Goal: Contribute content: Add original content to the website for others to see

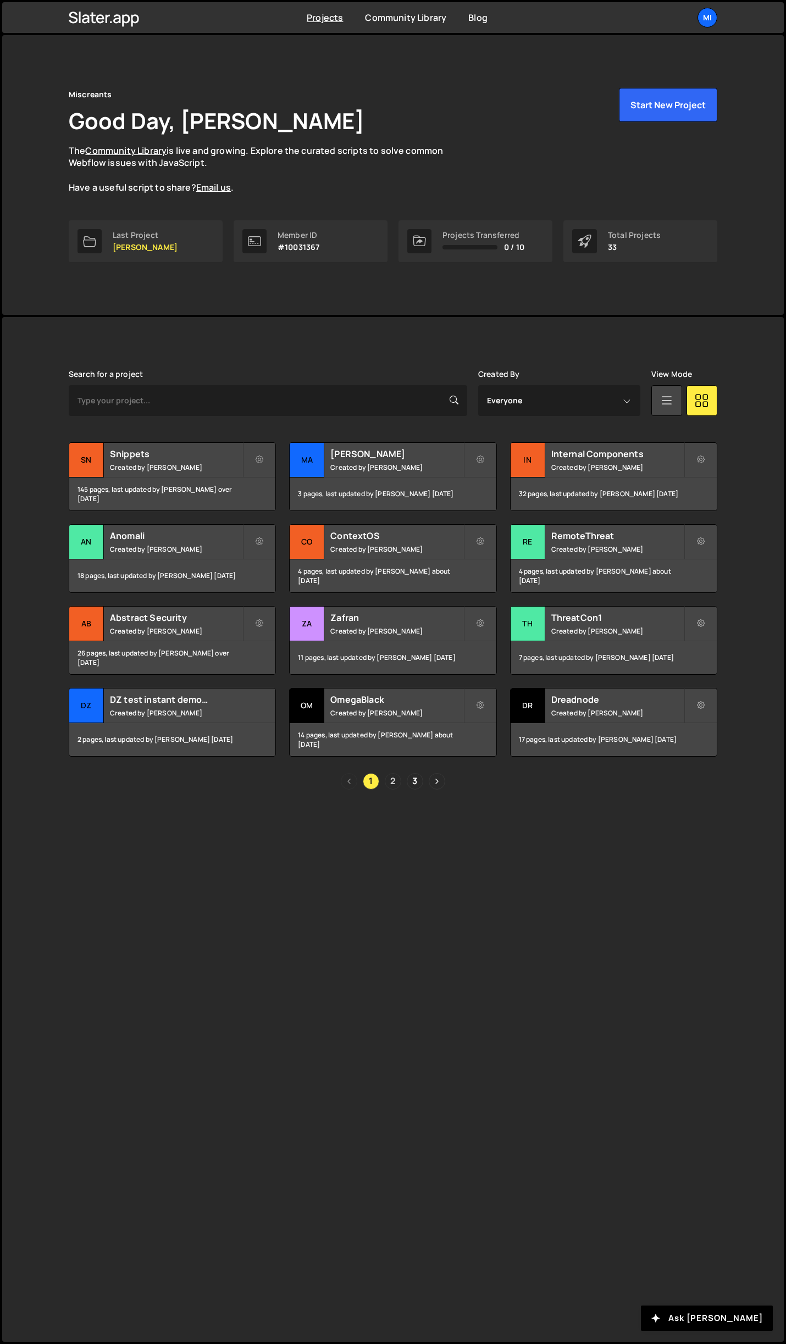
click at [391, 787] on link "2" at bounding box center [393, 781] width 16 height 16
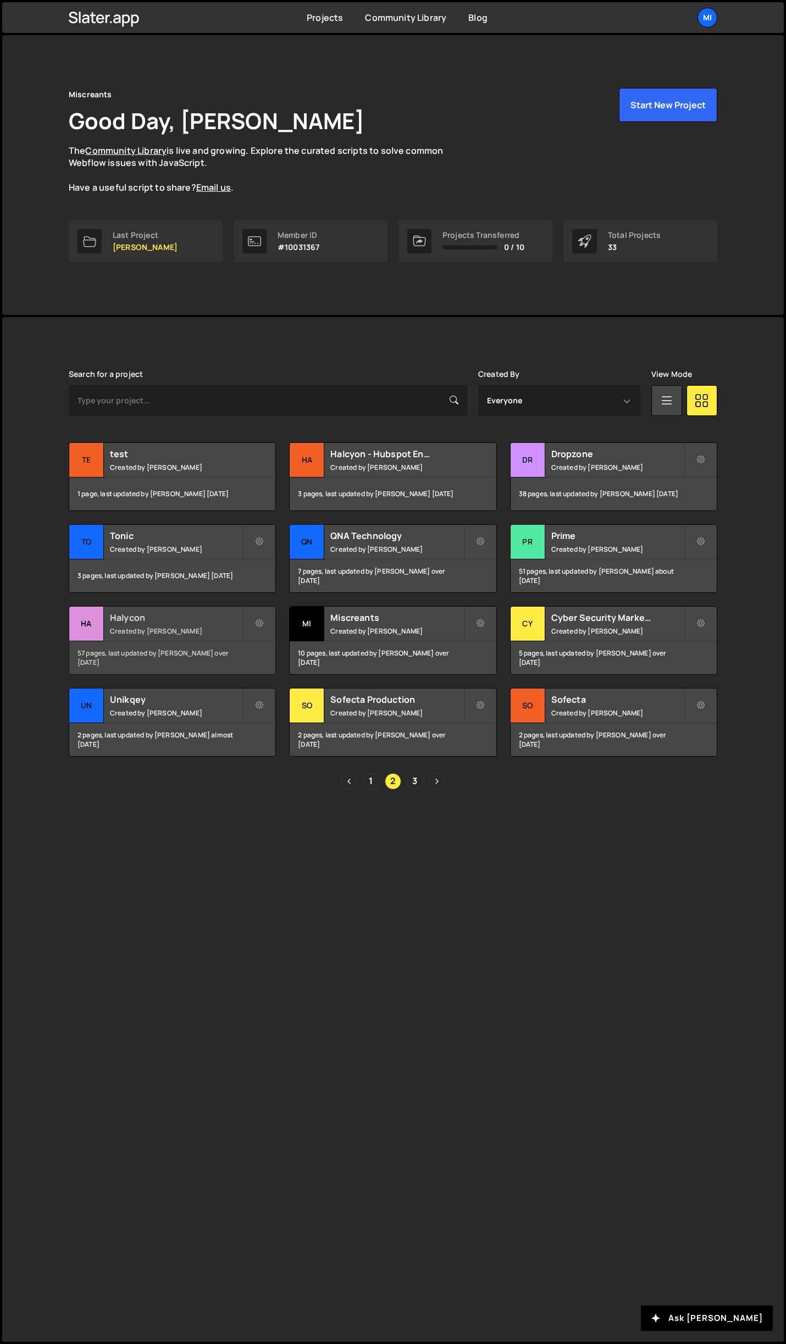
click at [221, 621] on h2 "Halycon" at bounding box center [176, 618] width 132 height 12
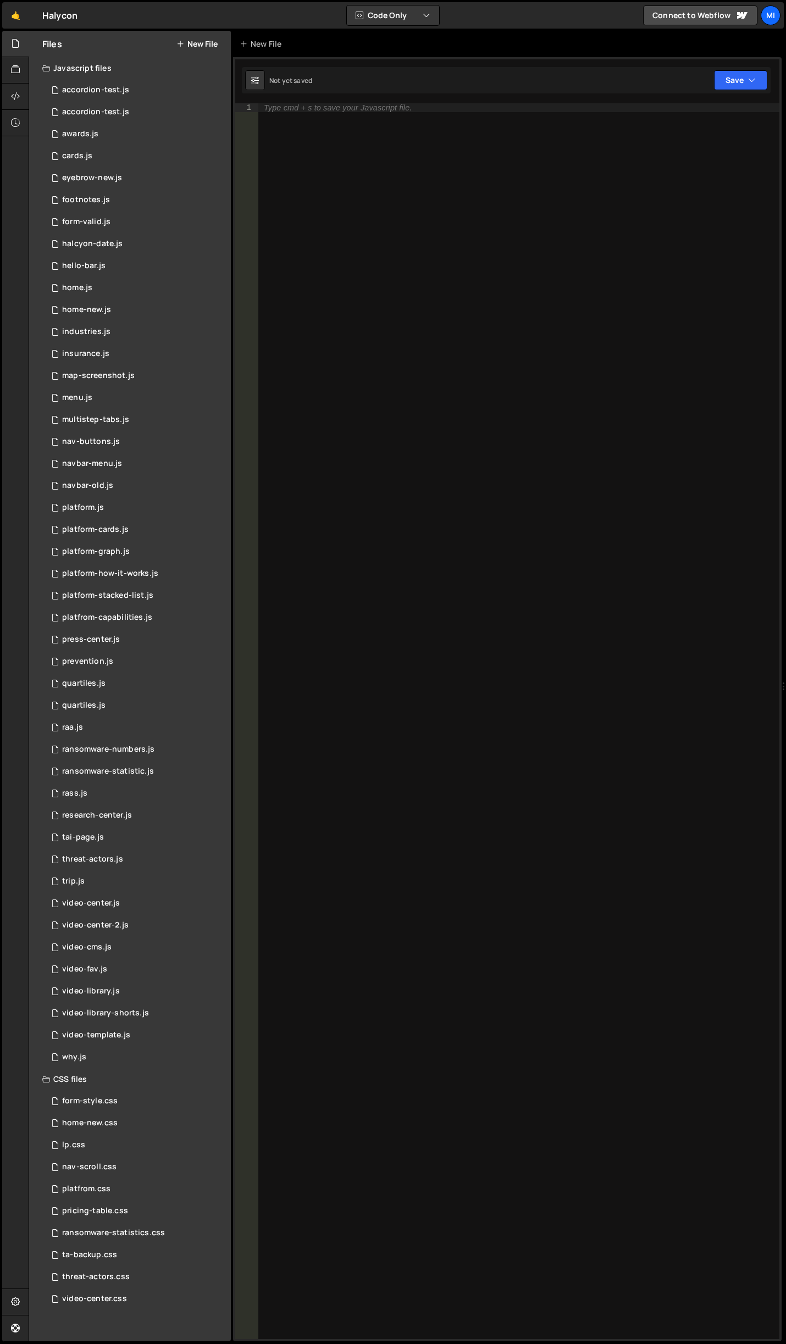
click at [200, 40] on button "New File" at bounding box center [196, 44] width 41 height 9
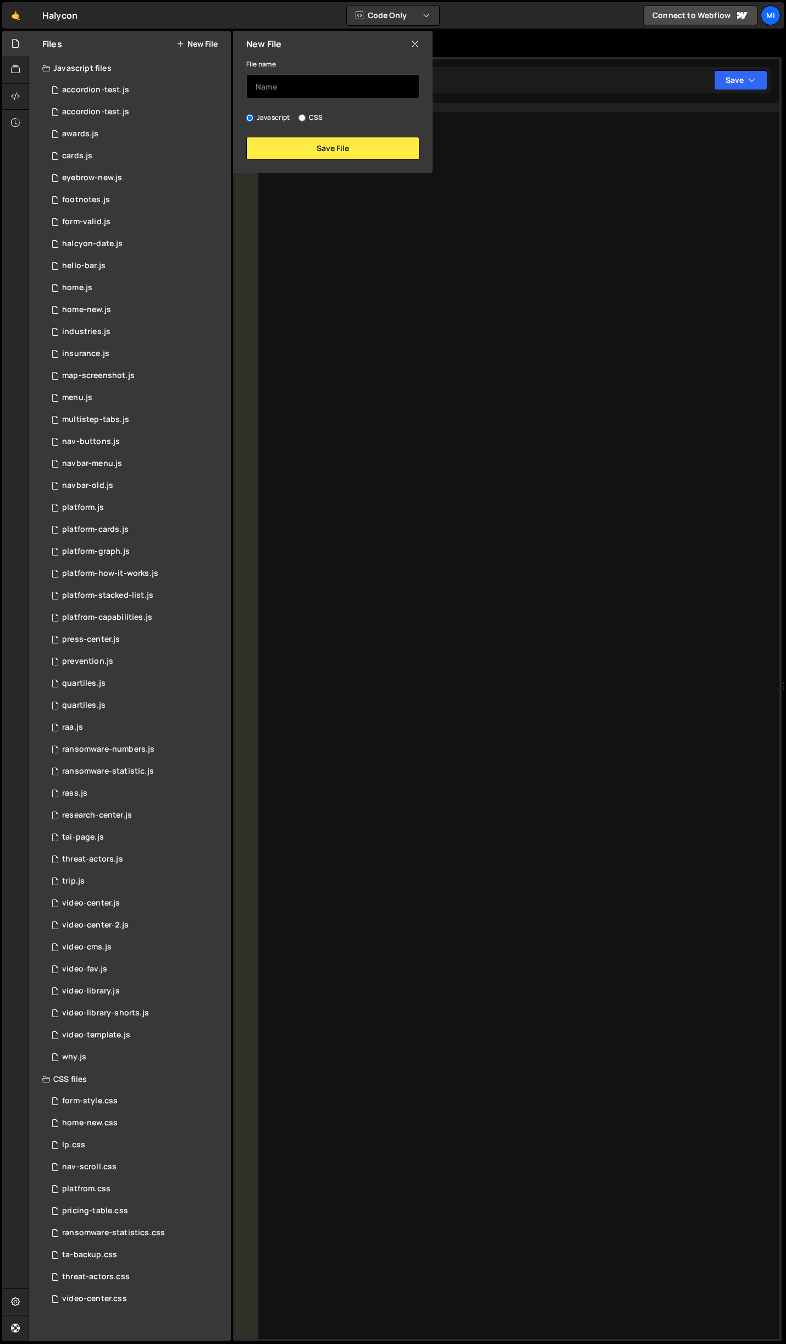
click at [322, 91] on input "text" at bounding box center [332, 86] width 173 height 24
type input "faq-prev-next"
click at [319, 151] on button "Save File" at bounding box center [332, 148] width 173 height 23
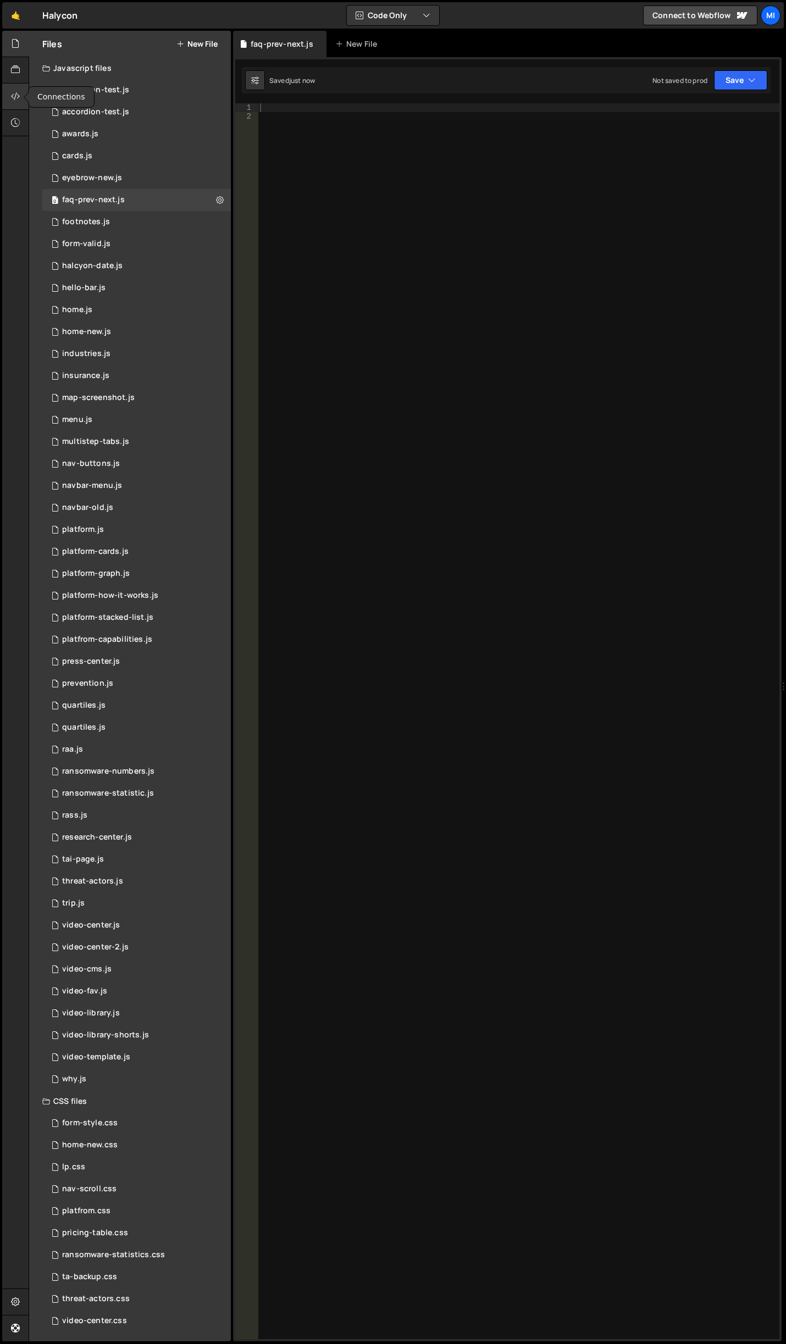
click at [21, 94] on div at bounding box center [15, 97] width 27 height 26
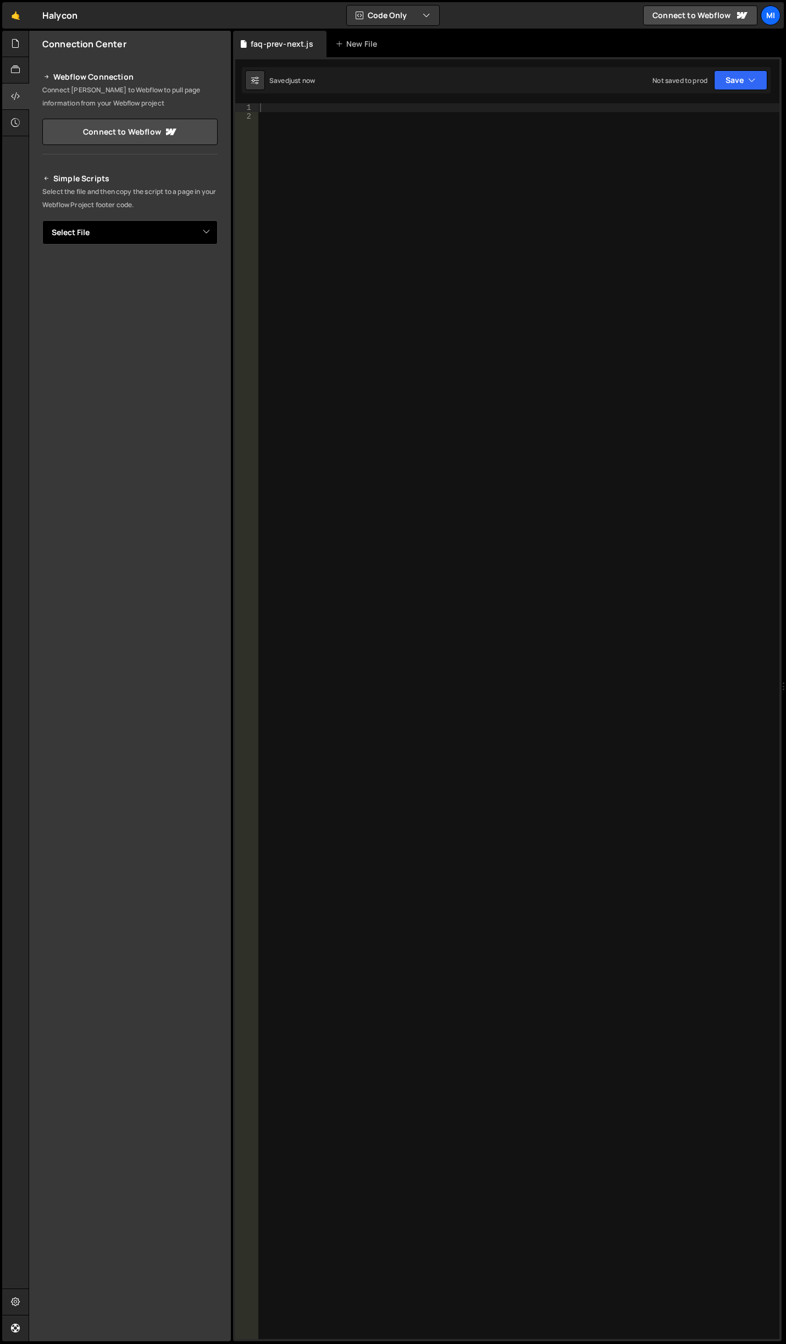
click at [137, 240] on select "Select File accordion-test.js accordion-test.js awards.js cards.js eyebrow-new.…" at bounding box center [129, 232] width 175 height 24
select select "46159"
click at [42, 220] on select "Select File accordion-test.js accordion-test.js awards.js cards.js eyebrow-new.…" at bounding box center [129, 232] width 175 height 24
click at [210, 272] on button "Button group with nested dropdown" at bounding box center [209, 269] width 15 height 23
click at [173, 291] on link "Copy Staging js" at bounding box center [171, 290] width 91 height 15
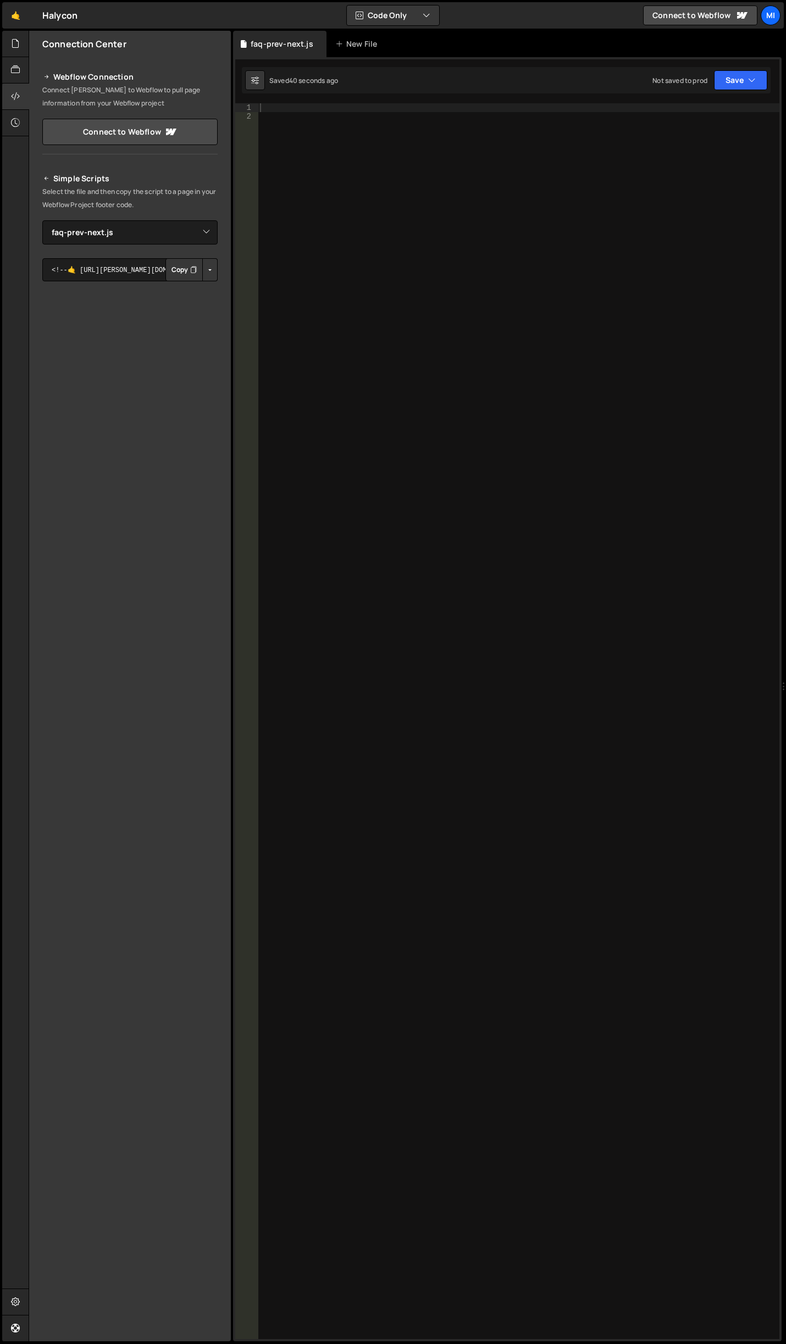
click at [450, 486] on div at bounding box center [519, 730] width 522 height 1254
paste textarea "}"
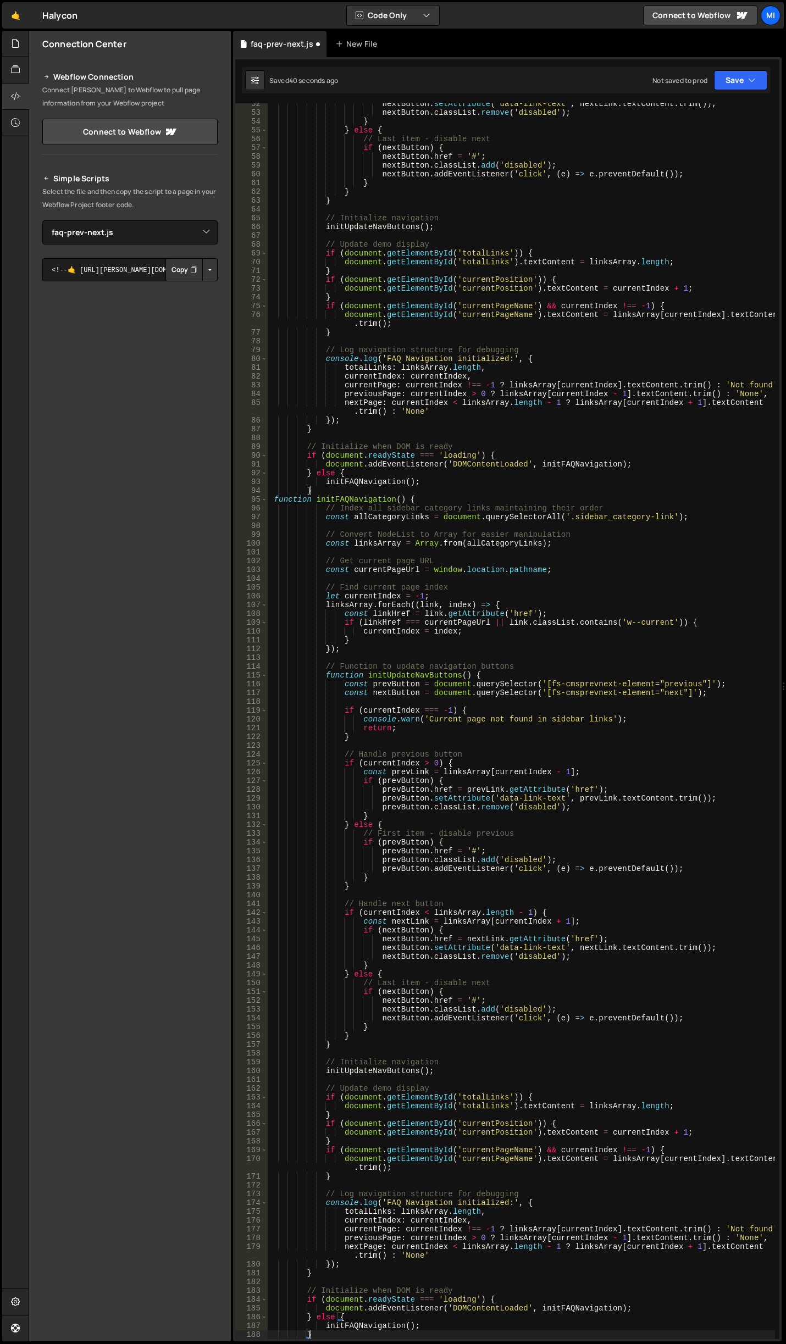
scroll to position [452, 0]
type textarea "}"
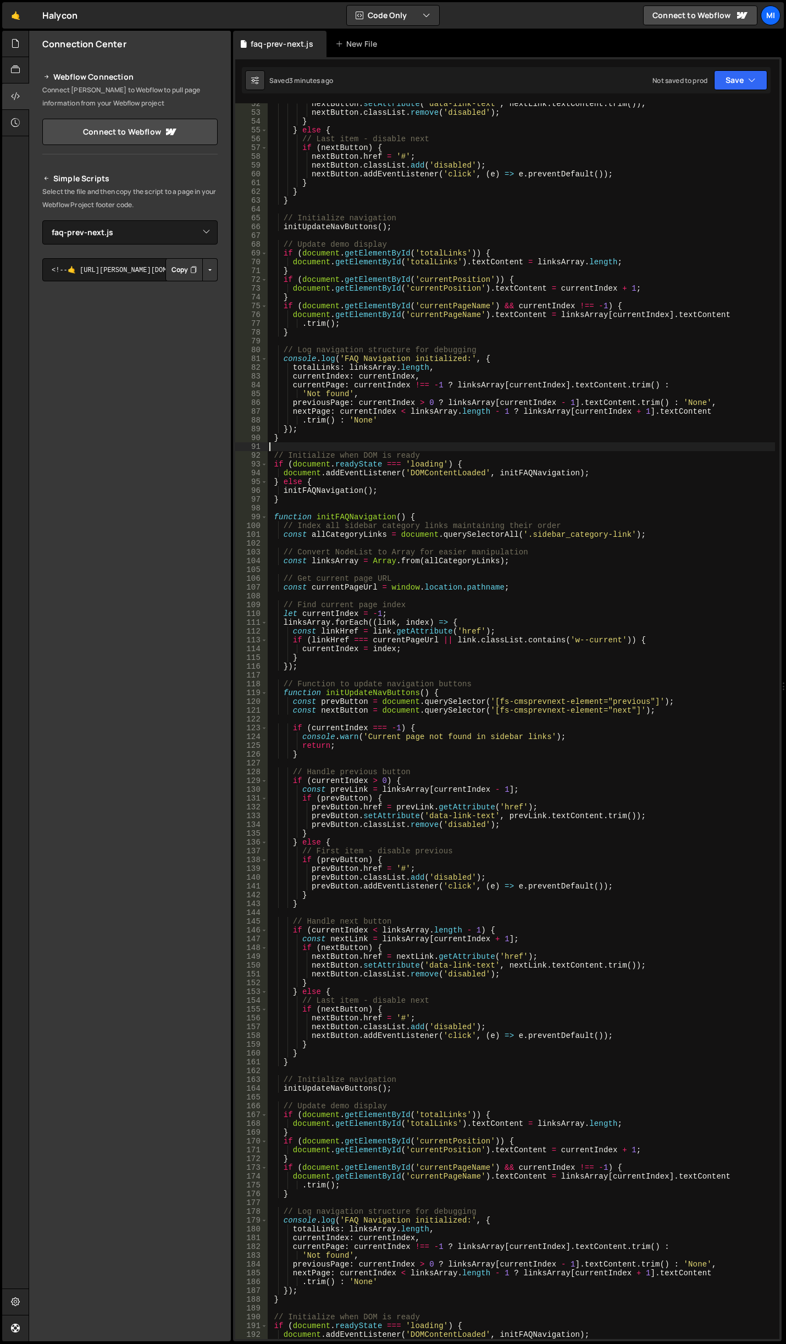
click at [501, 449] on div "nextButton . setAttribute ( 'data-link-text' , nextLink . textContent . trim ( …" at bounding box center [521, 726] width 508 height 1254
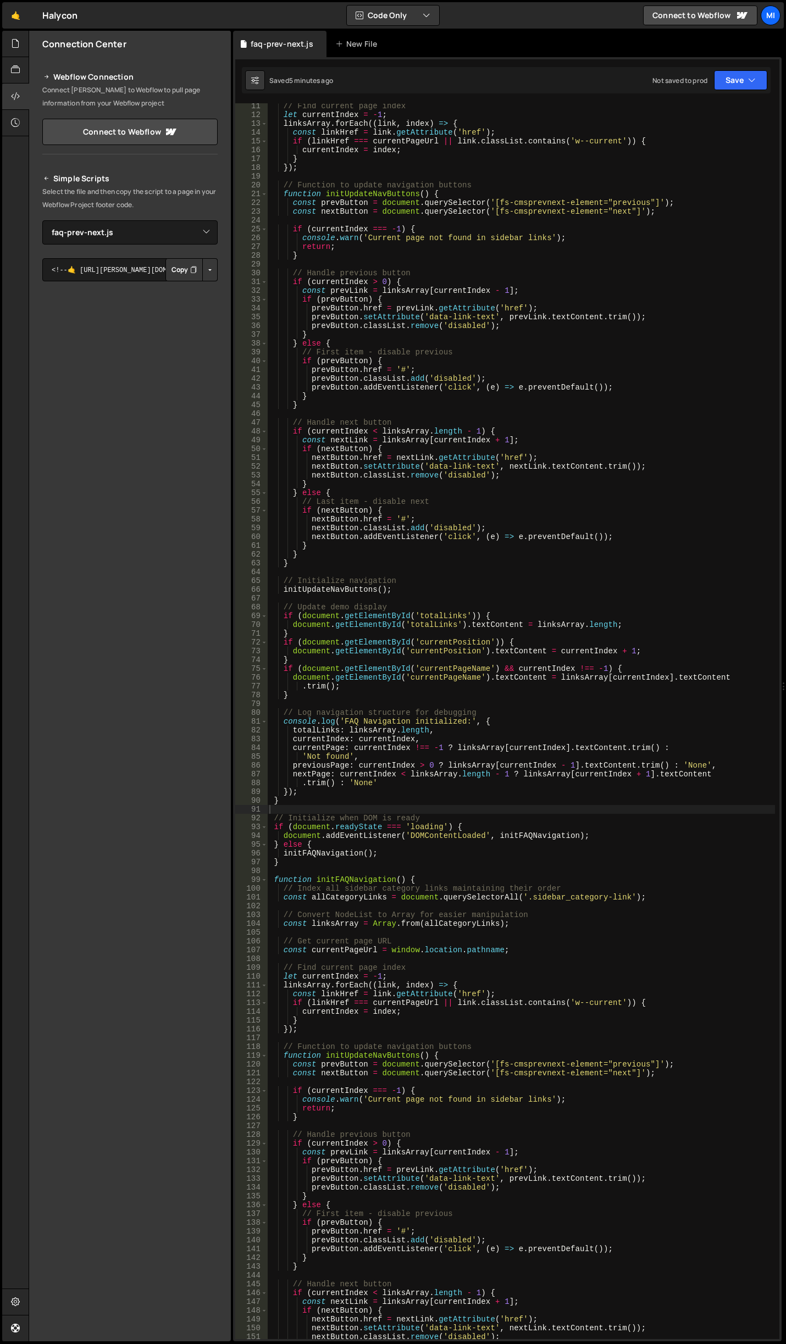
scroll to position [0, 0]
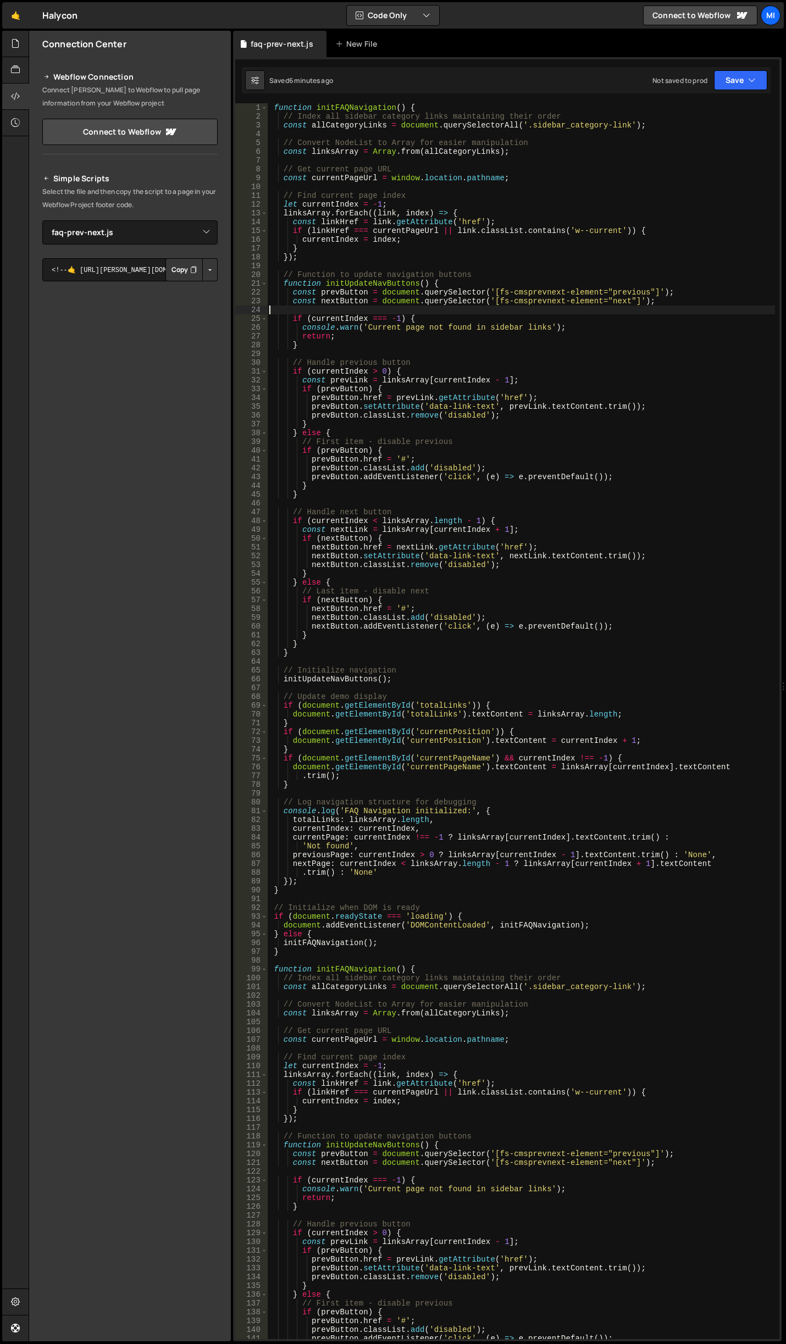
click at [473, 312] on div "function initFAQNavigation ( ) { // Index all sidebar category links maintainin…" at bounding box center [521, 730] width 508 height 1254
click at [439, 427] on div "function initFAQNavigation ( ) { // Index all sidebar category links maintainin…" at bounding box center [521, 730] width 508 height 1254
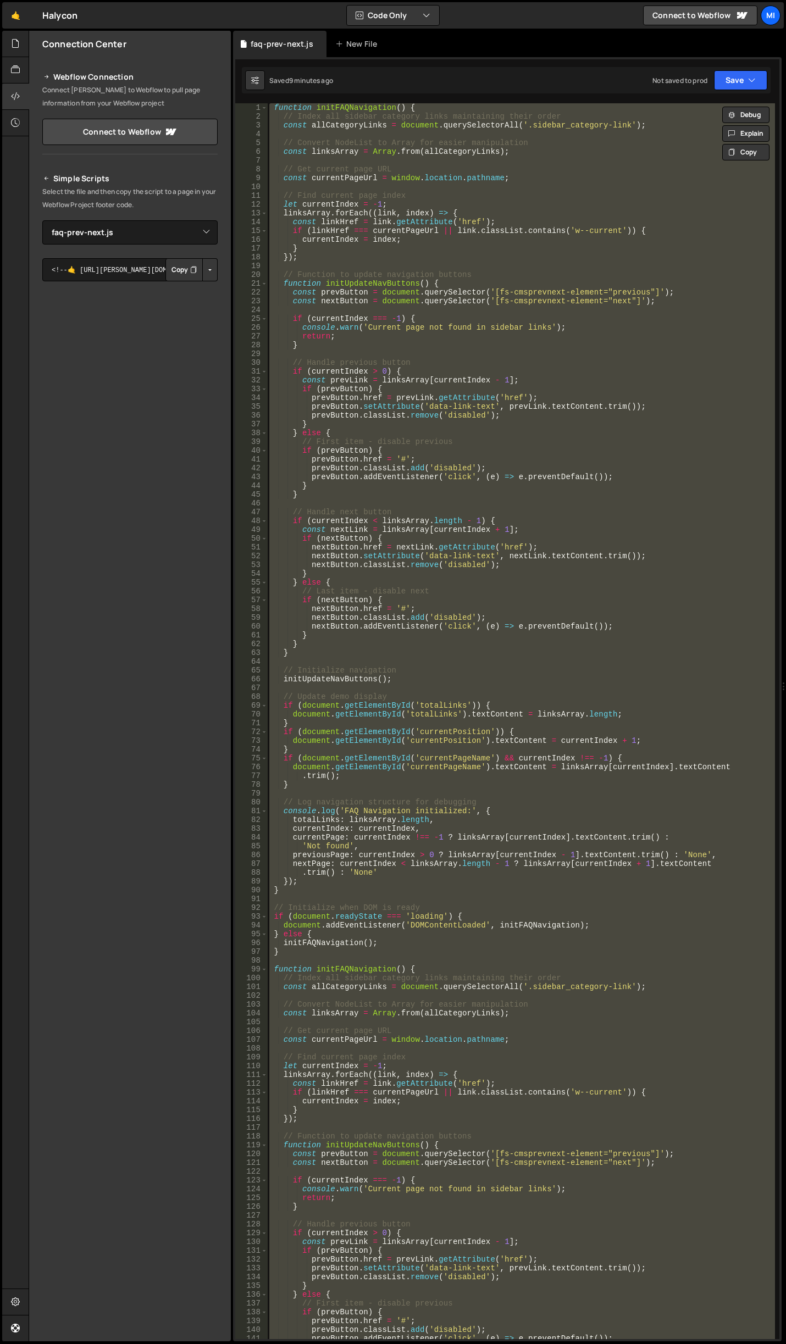
paste textarea "}"
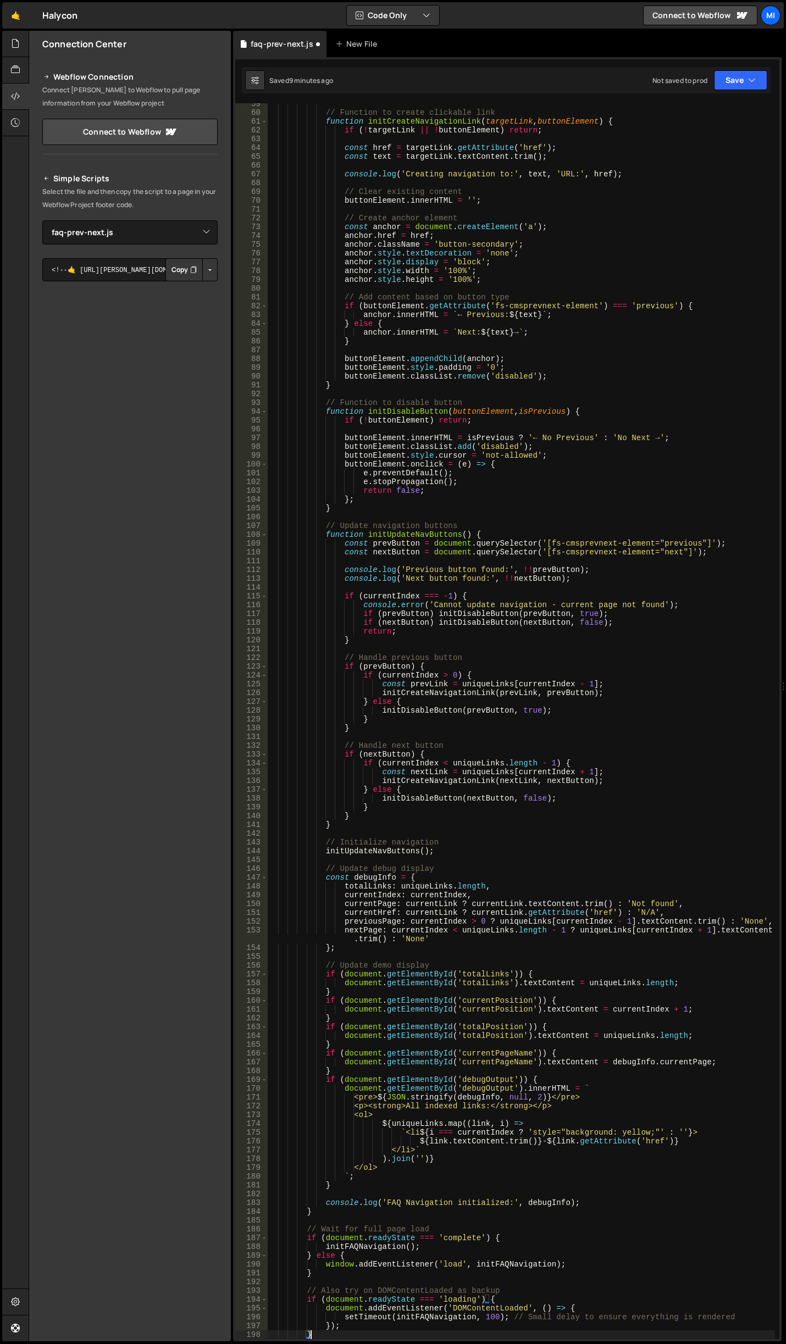
type textarea "setTimeout(initFAQNavigation, 100); // Small delay to ensure everything is rend…"
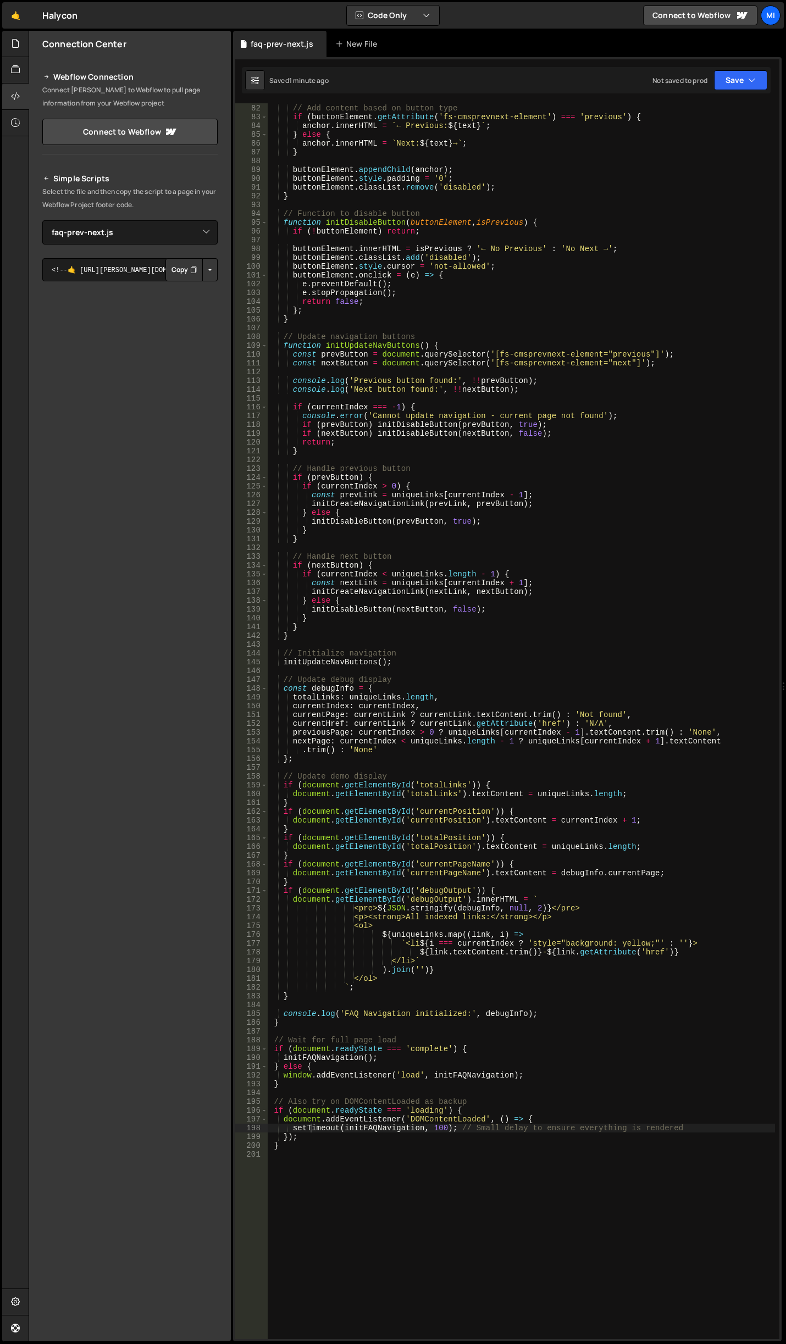
scroll to position [745, 0]
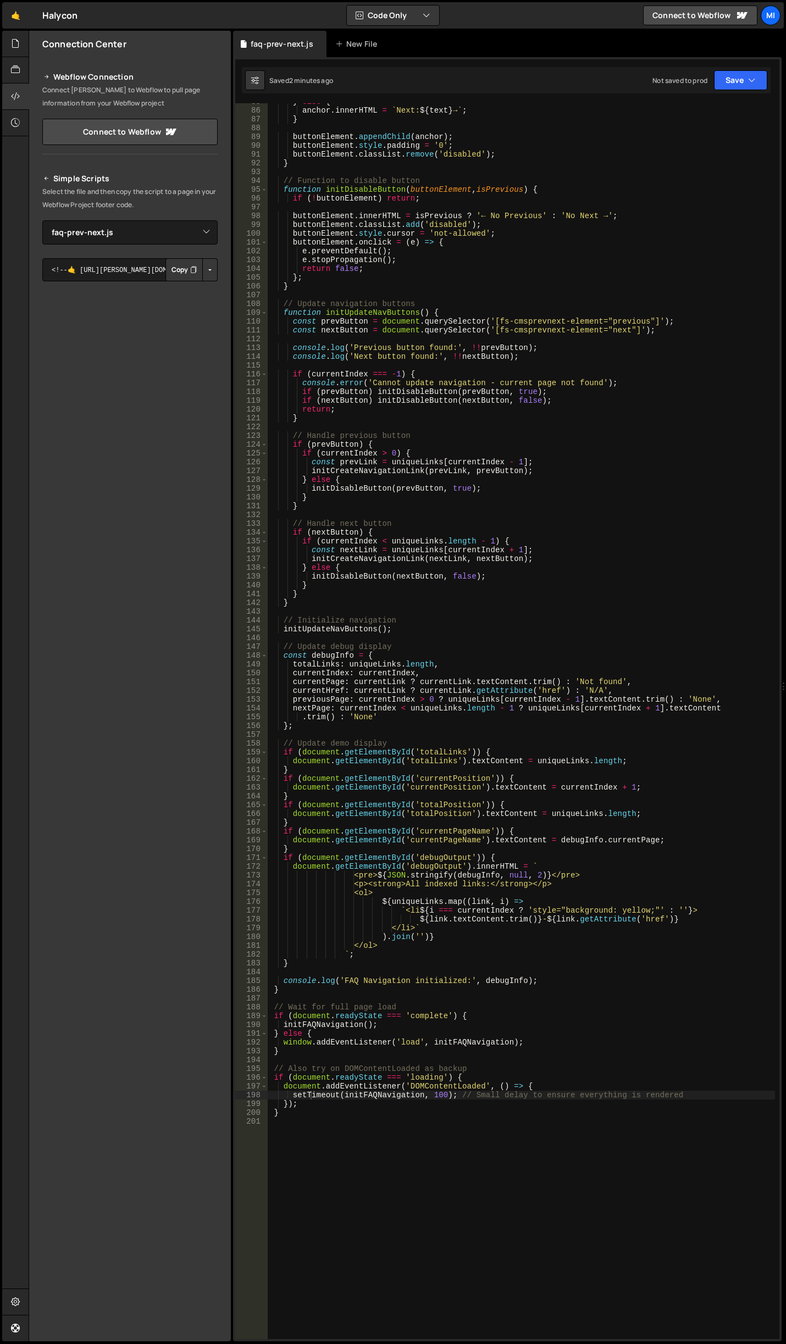
click at [574, 425] on div "} else { anchor . innerHTML = ` Next: ${ text } → ` ; } buttonElement . appendC…" at bounding box center [521, 724] width 508 height 1254
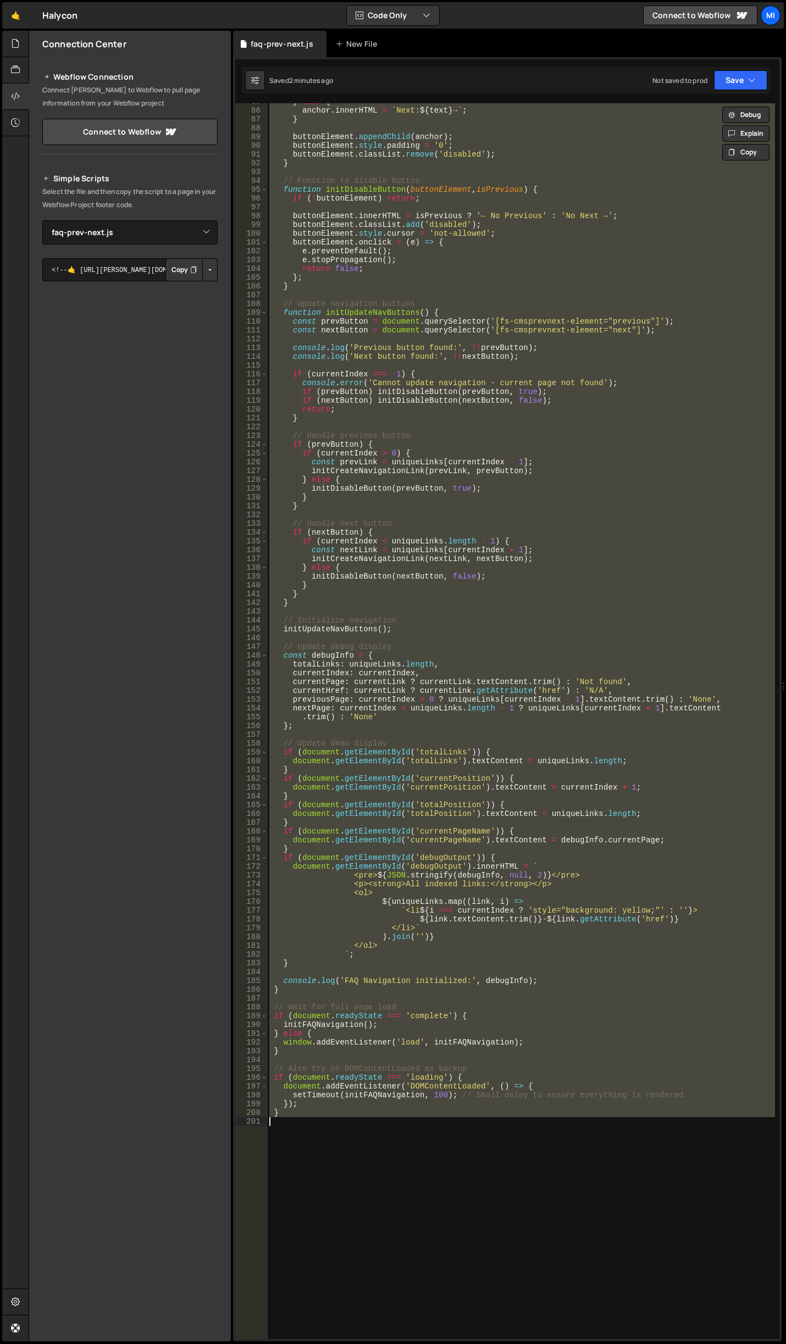
paste textarea "}"
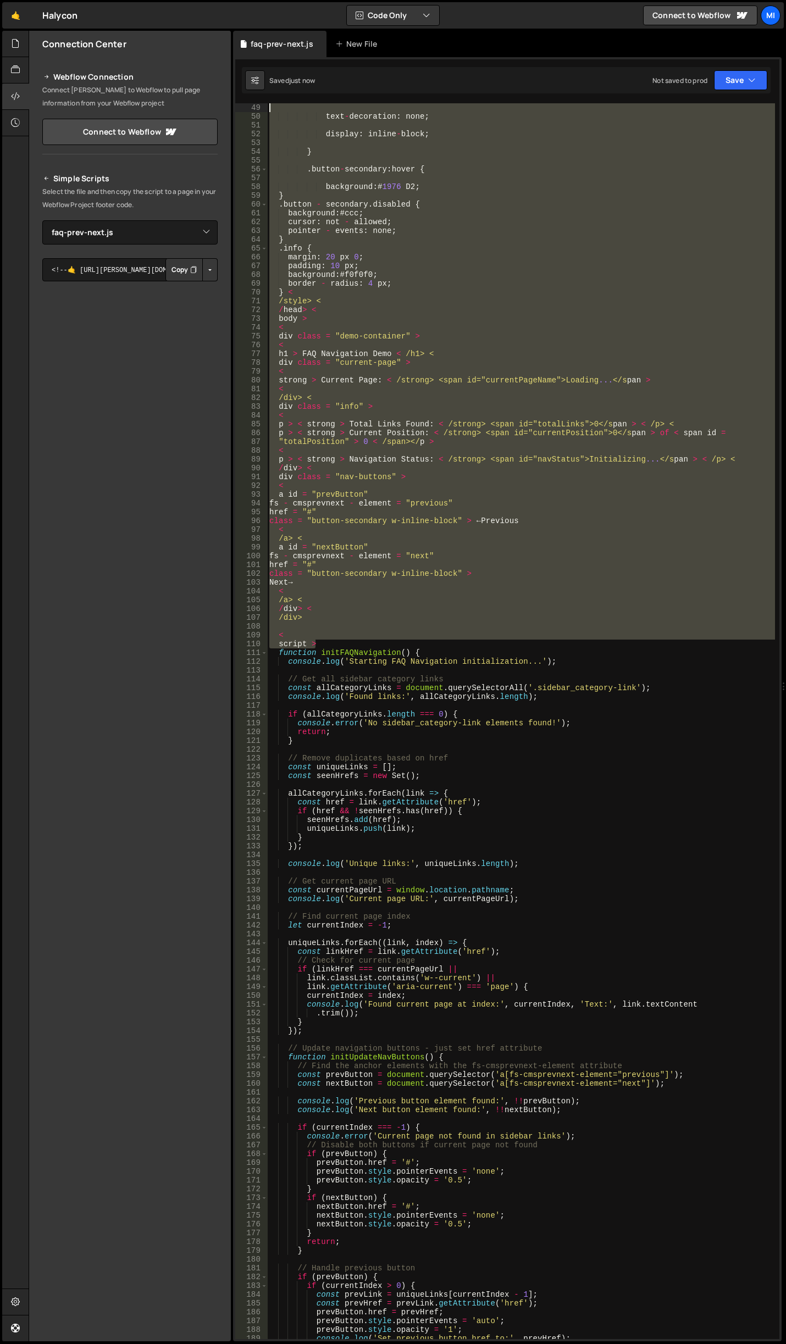
scroll to position [0, 0]
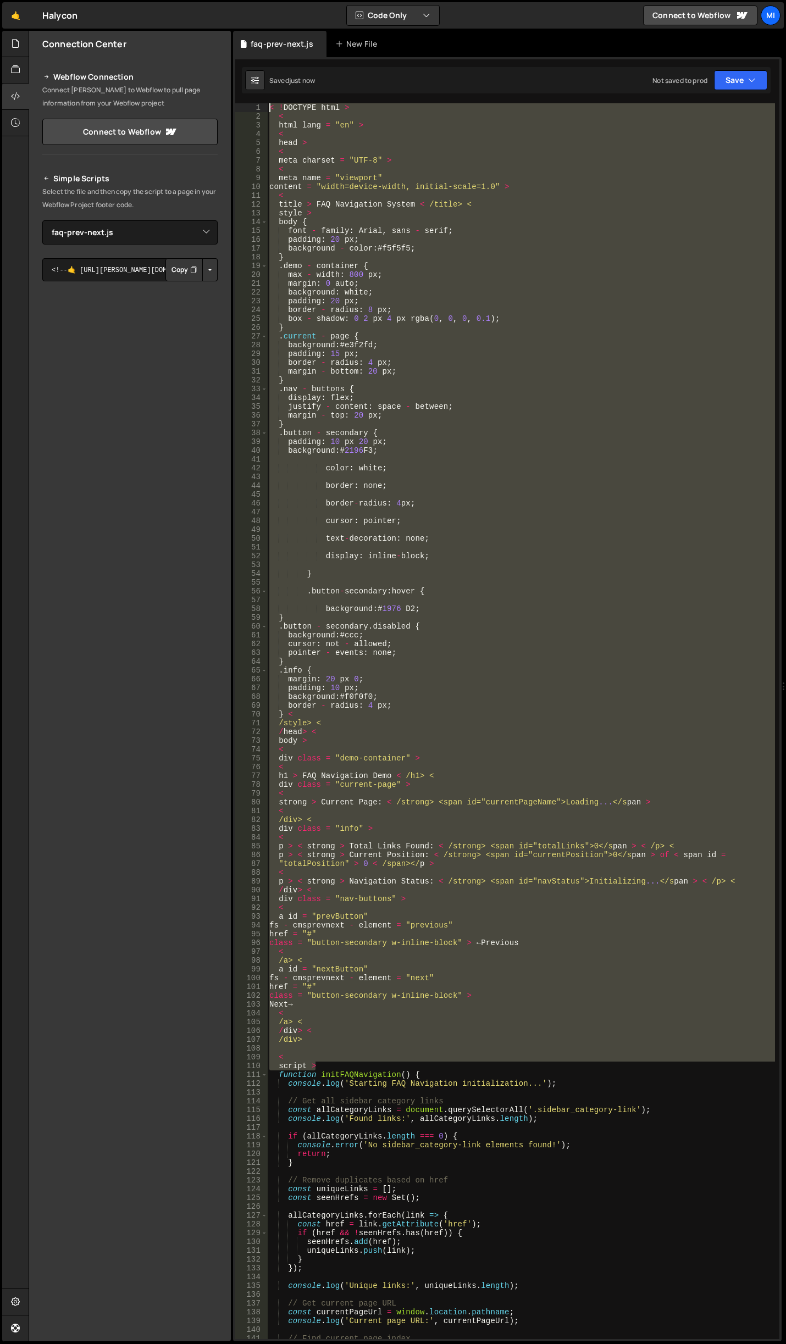
drag, startPoint x: 320, startPoint y: 289, endPoint x: 208, endPoint y: 16, distance: 295.5
click at [82, 0] on div "Hold on a sec... Are you certain you wish to leave this page? Any changes you'v…" at bounding box center [393, 672] width 786 height 1344
type textarea "< !DOCTYPE html > <"
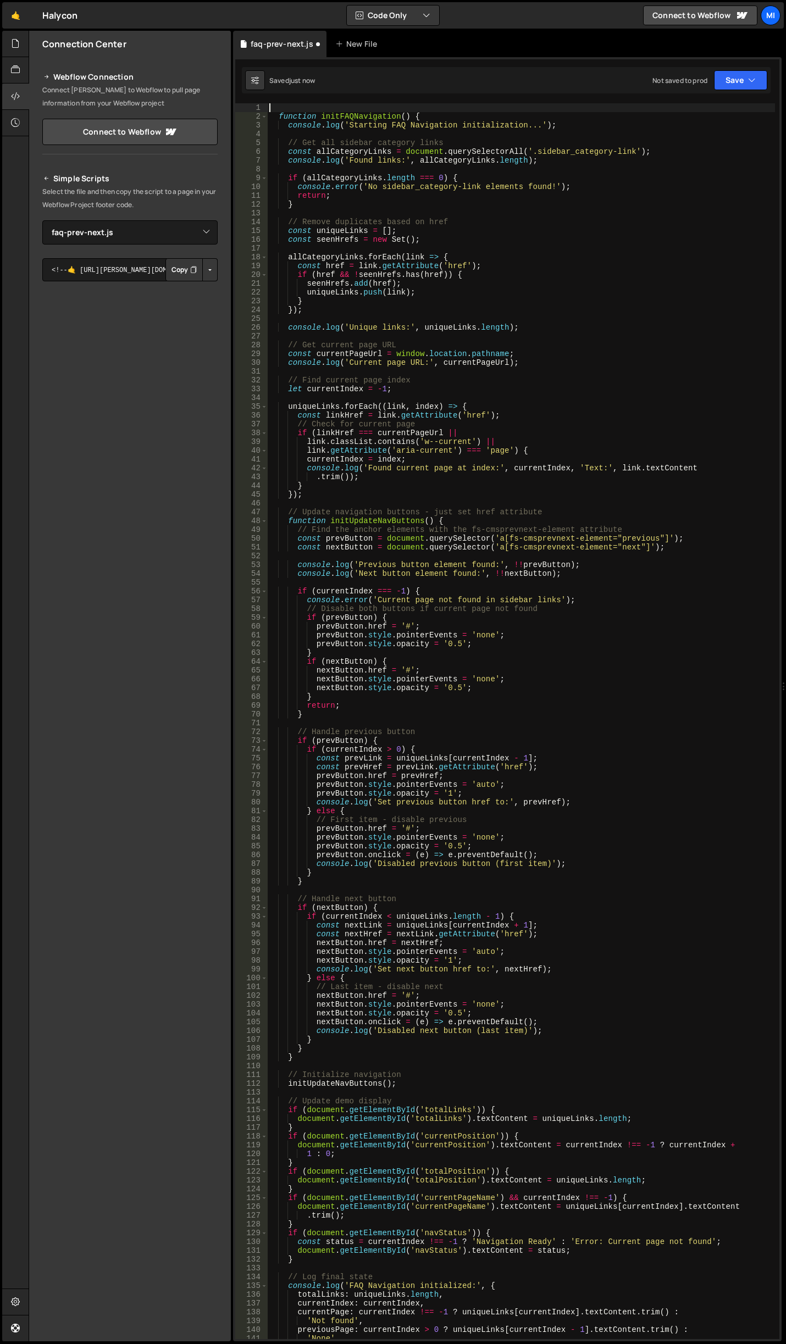
type textarea "function initFAQNavigation() {"
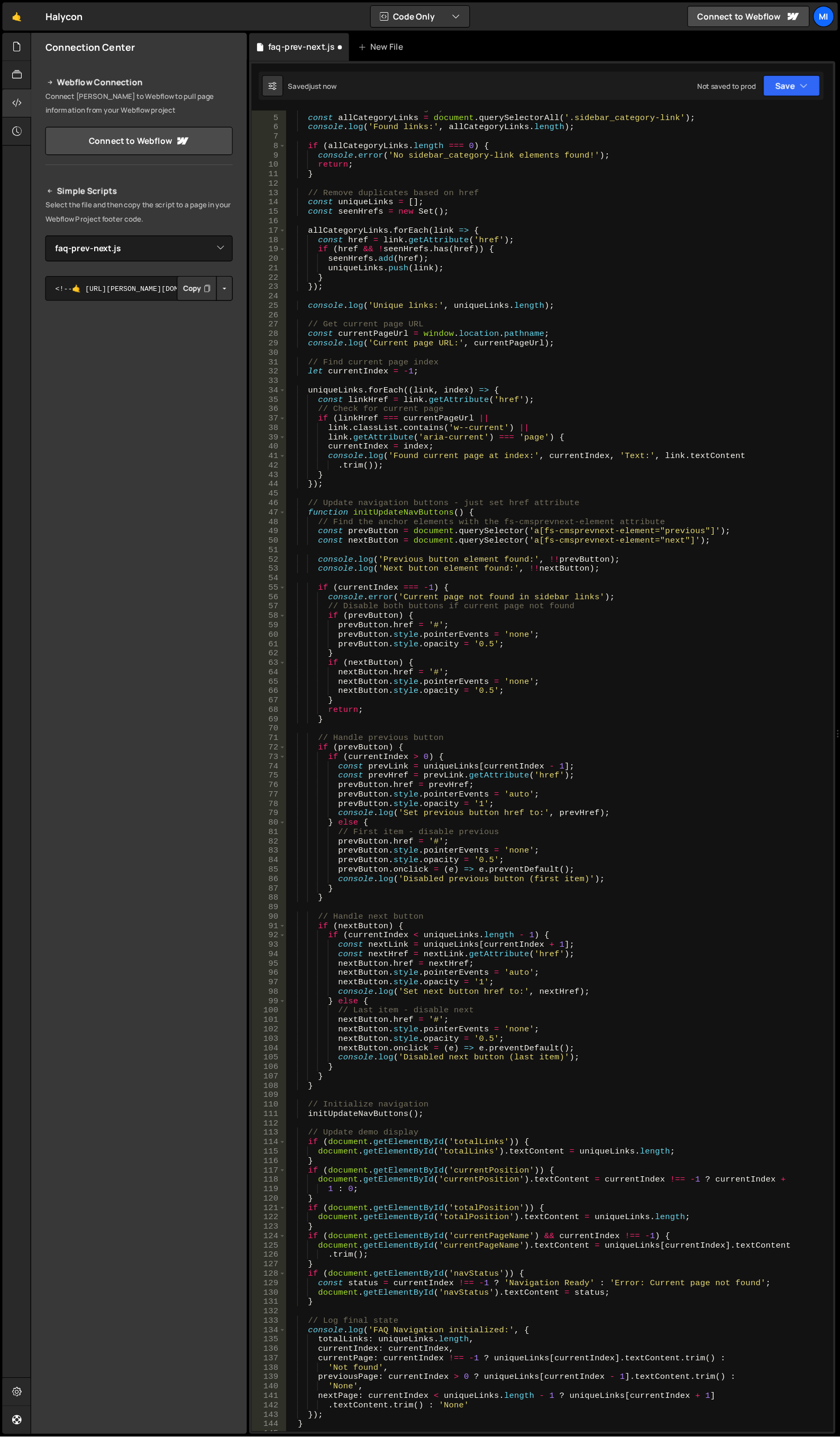
scroll to position [687, 0]
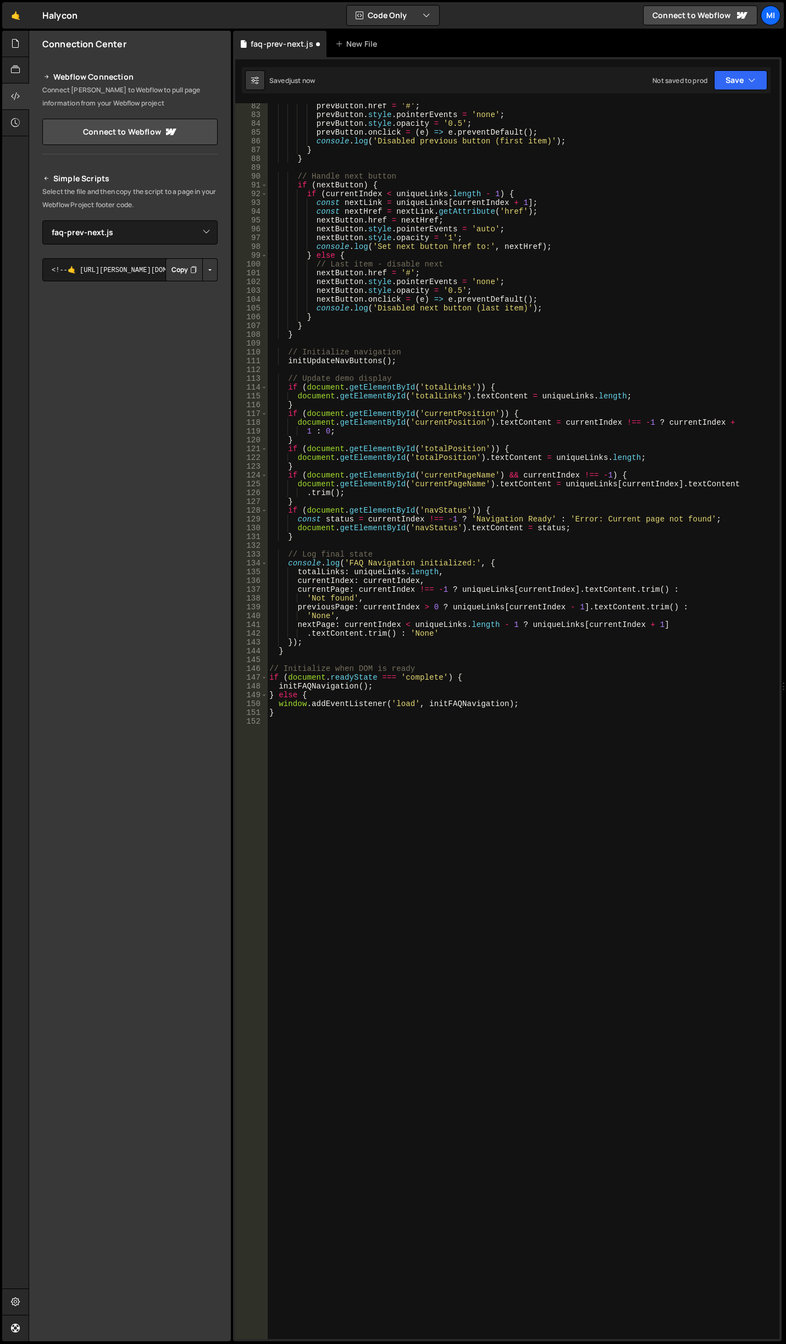
click at [348, 768] on div "prevButton . href = '#' ; prevButton . style . pointerEvents = 'none' ; prevBut…" at bounding box center [521, 729] width 508 height 1254
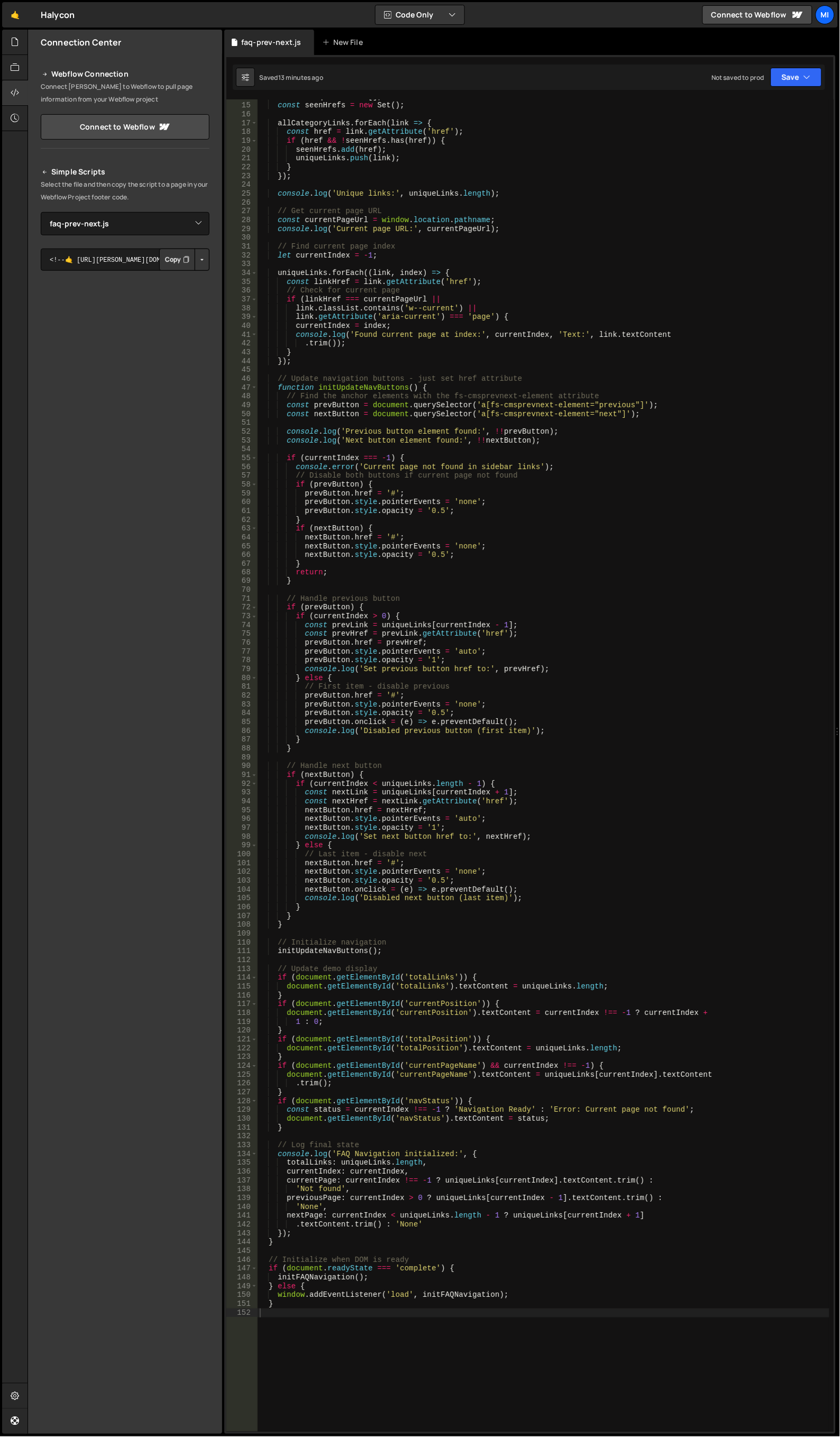
scroll to position [0, 0]
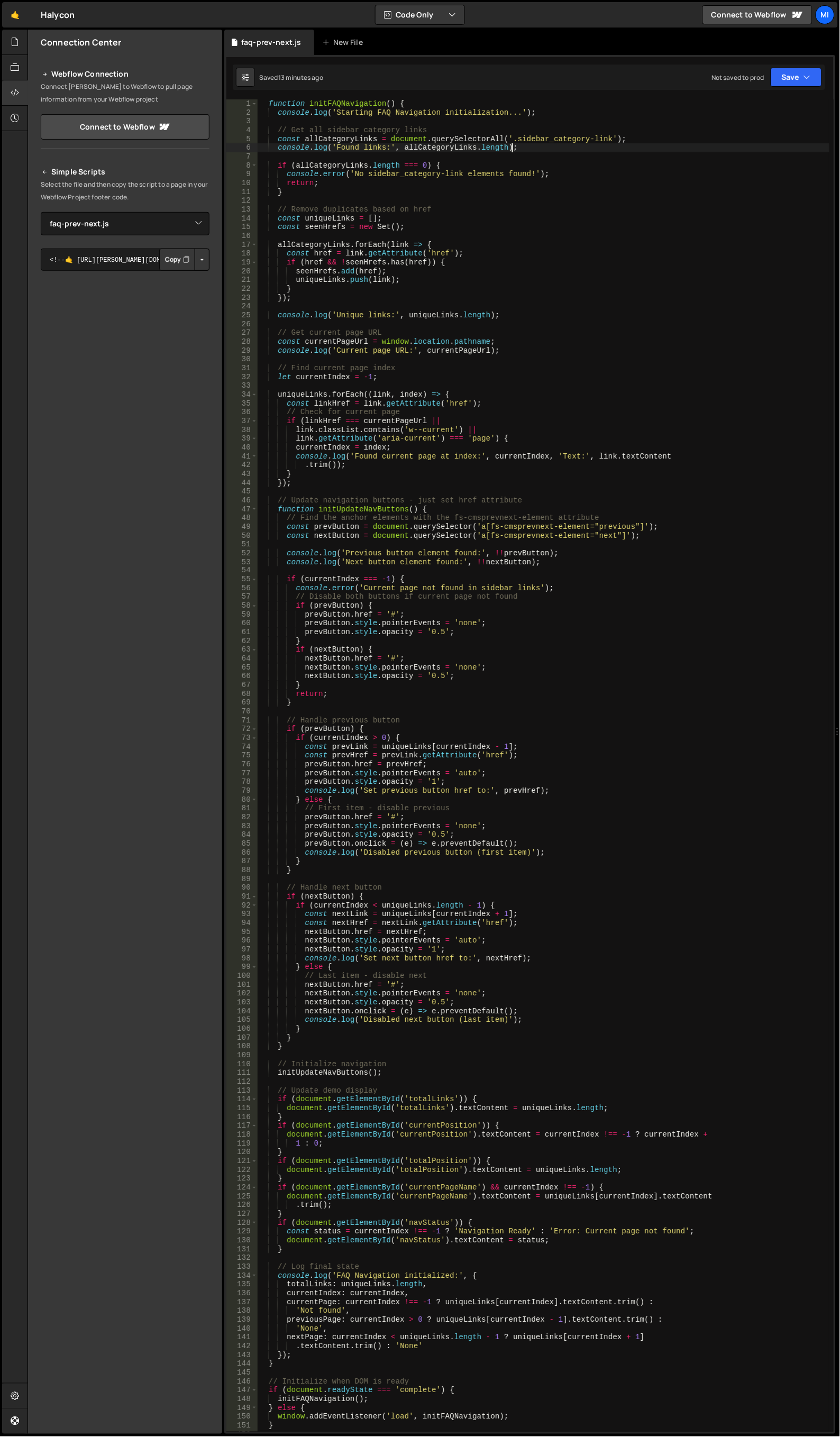
click at [575, 149] on div "function initFAQNavigation ( ) { console . log ( 'Starting FAQ Navigation initi…" at bounding box center [544, 775] width 573 height 1351
click at [540, 273] on div "function initFAQNavigation ( ) { console . log ( 'Starting FAQ Navigation initi…" at bounding box center [544, 775] width 573 height 1351
type textarea "seenHrefs.add(href);"
type input "prev"
click at [628, 529] on div "function initFAQNavigation ( ) { console . log ( 'Starting FAQ Navigation initi…" at bounding box center [544, 775] width 573 height 1351
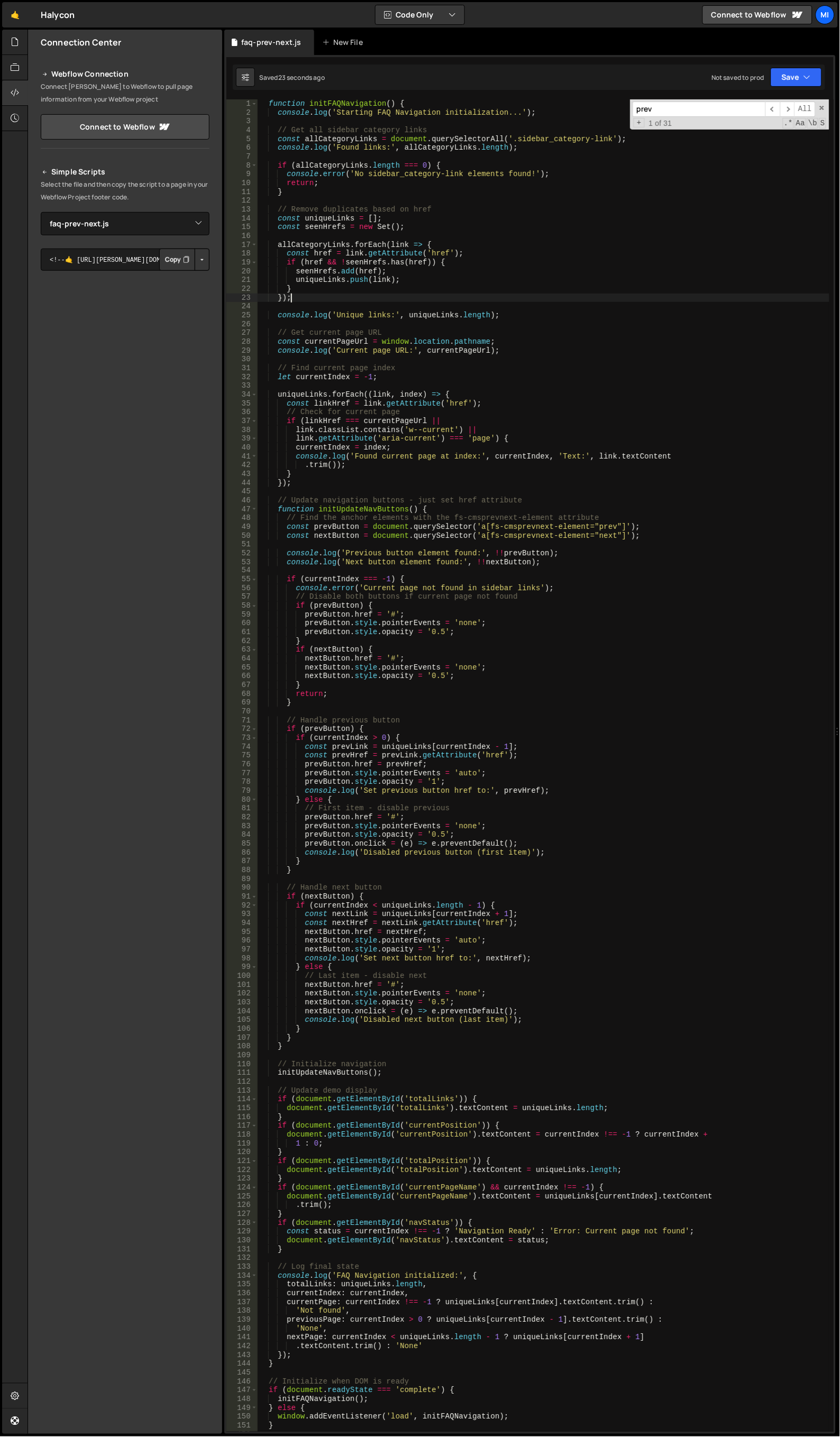
click at [585, 300] on div "function initFAQNavigation ( ) { console . log ( 'Starting FAQ Navigation initi…" at bounding box center [544, 775] width 573 height 1351
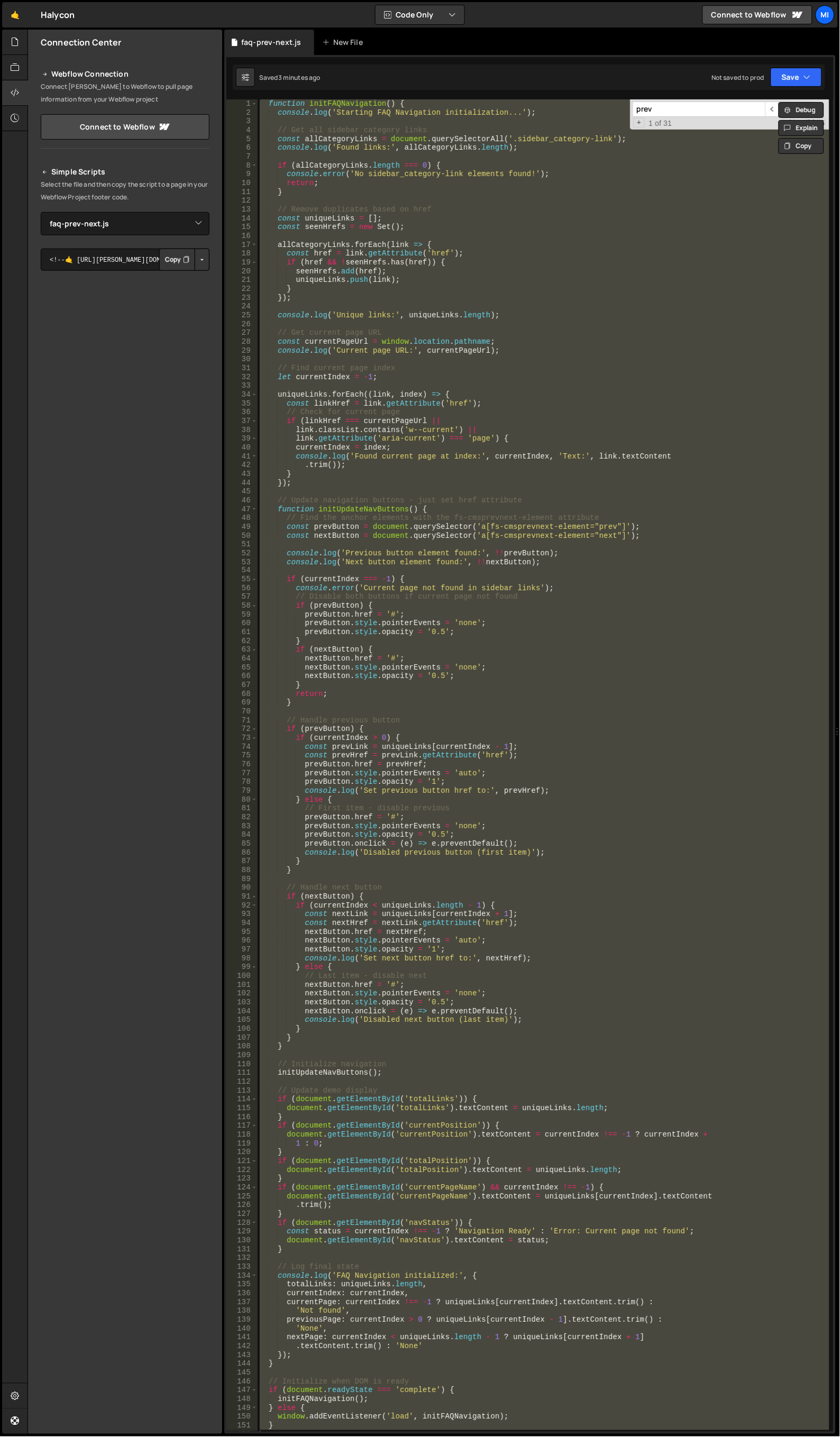
click at [507, 403] on div "function initFAQNavigation ( ) { console . log ( 'Starting FAQ Navigation initi…" at bounding box center [544, 765] width 572 height 1333
paste textarea "});"
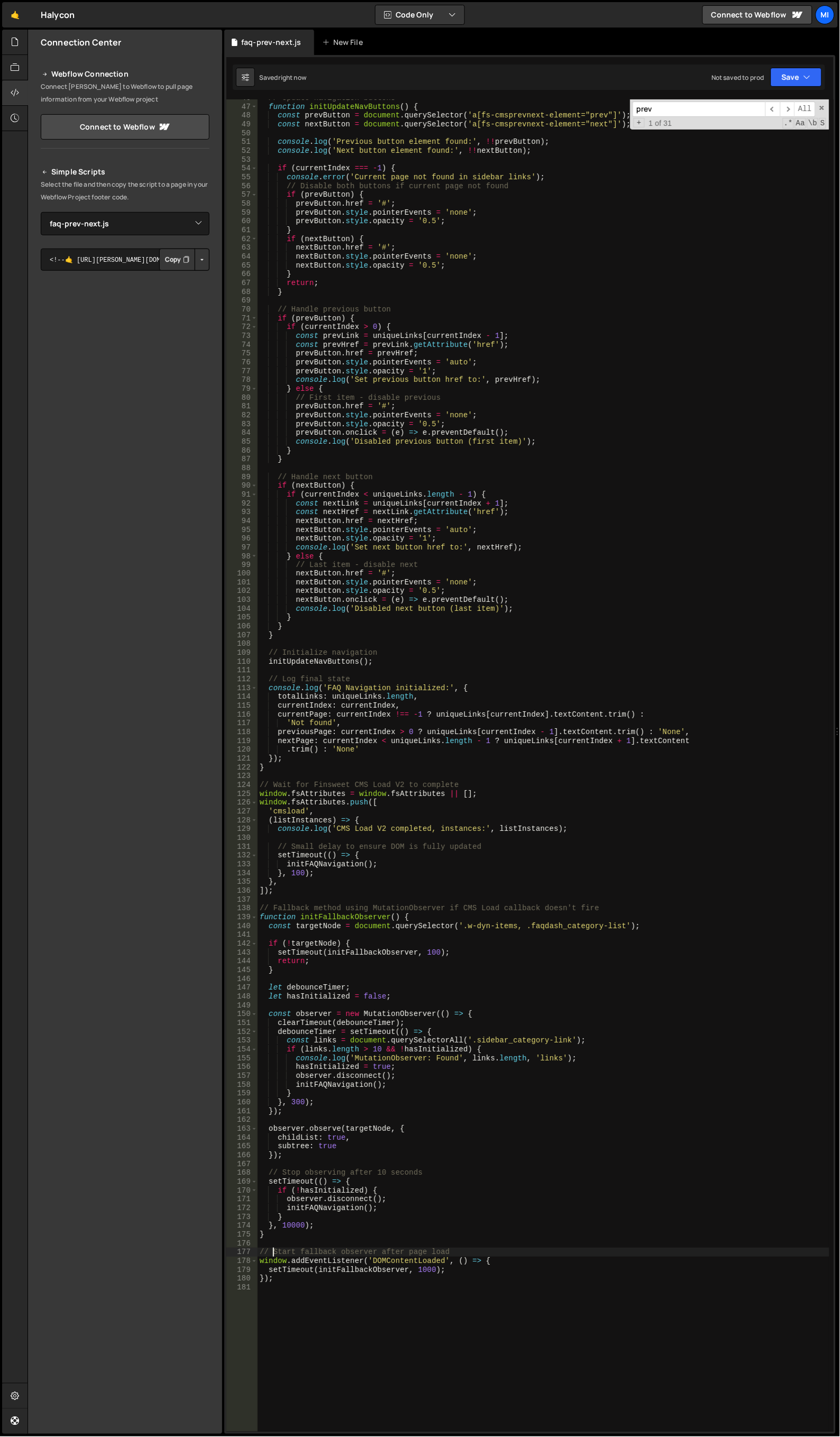
scroll to position [755, 0]
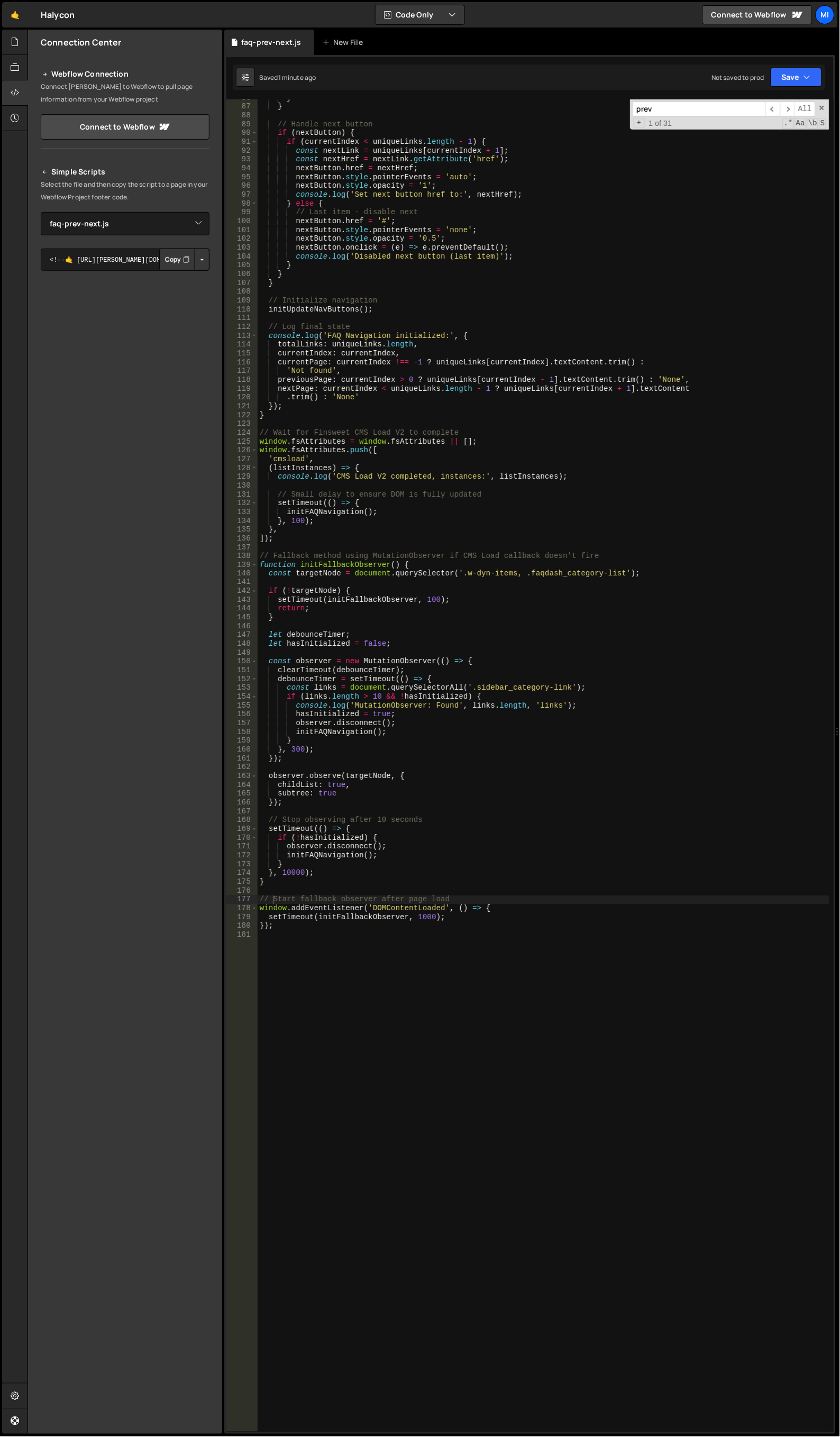
click at [453, 373] on div "} } // Handle next button if ( nextButton ) { if ( currentIndex < uniqueLinks .…" at bounding box center [544, 769] width 573 height 1351
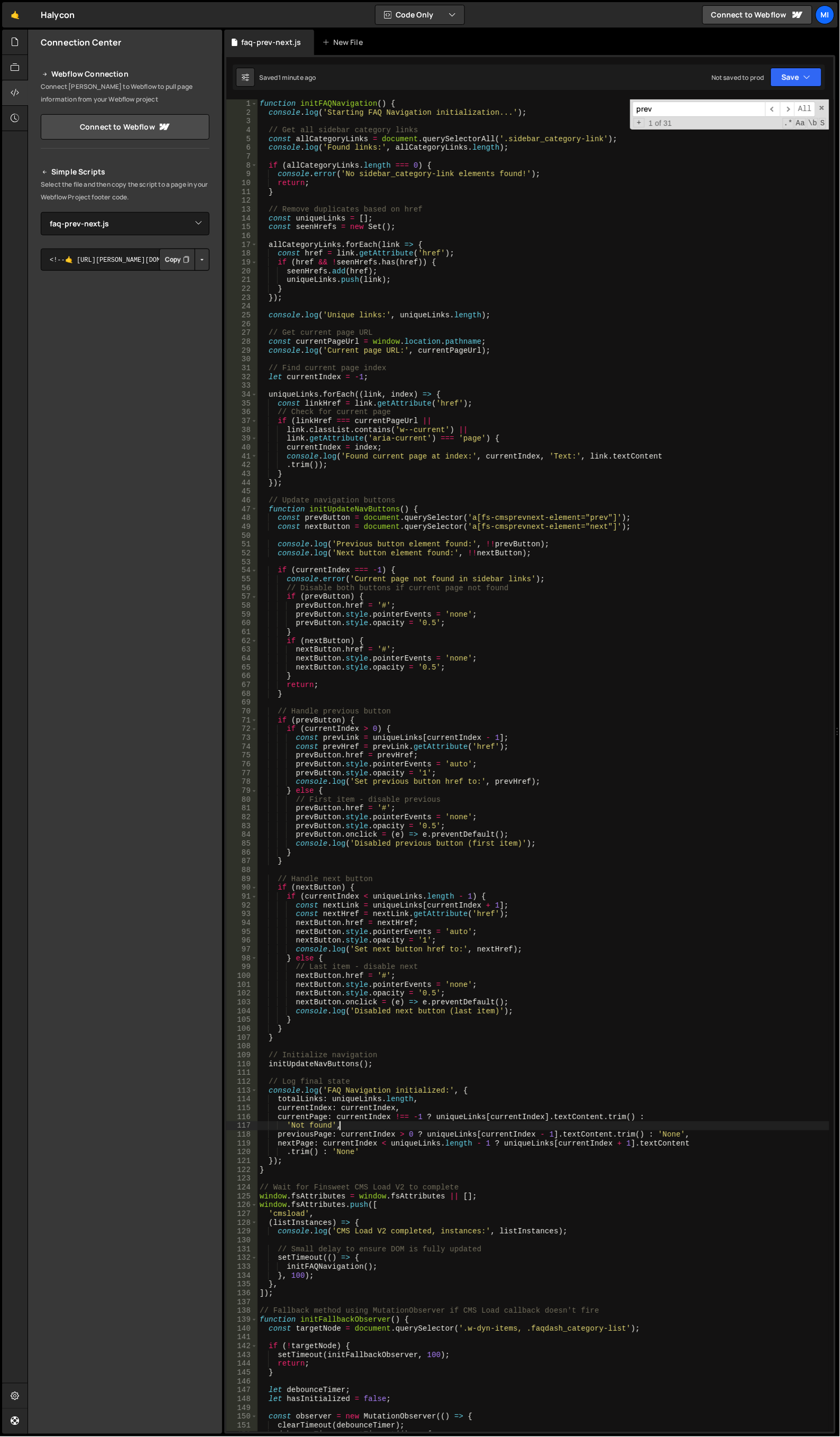
scroll to position [0, 0]
click at [477, 255] on div "function initFAQNavigation ( ) { console . log ( 'Starting FAQ Navigation initi…" at bounding box center [544, 775] width 573 height 1351
click at [497, 475] on div "function initFAQNavigation ( ) { console . log ( 'Starting FAQ Navigation initi…" at bounding box center [544, 775] width 573 height 1351
click at [631, 541] on div "function initFAQNavigation ( ) { console . log ( 'Starting FAQ Navigation initi…" at bounding box center [544, 775] width 573 height 1351
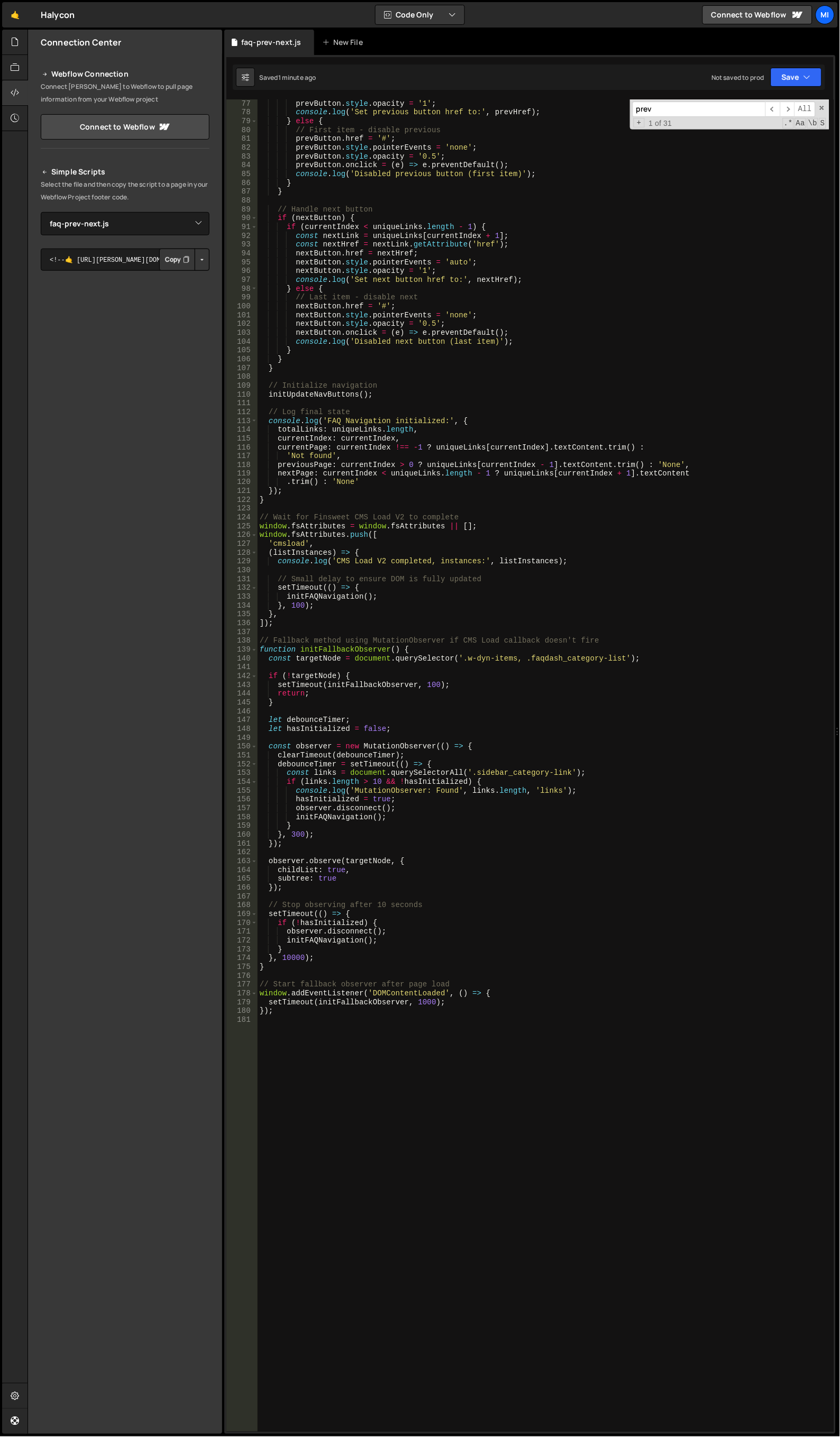
scroll to position [924, 0]
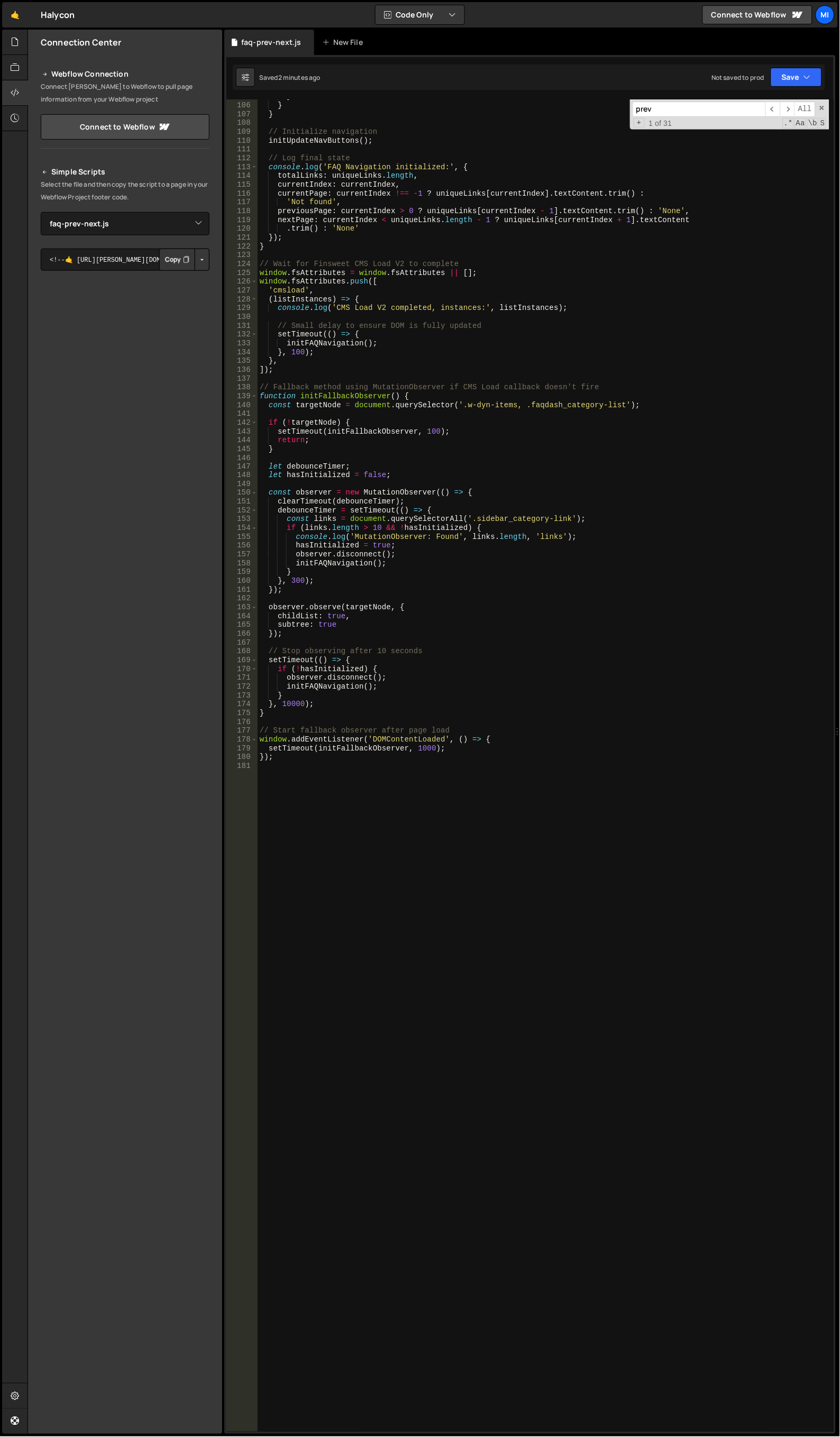
click at [661, 439] on div "} } } // Initialize navigation initUpdateNavButtons ( ) ; // Log final state co…" at bounding box center [544, 768] width 573 height 1351
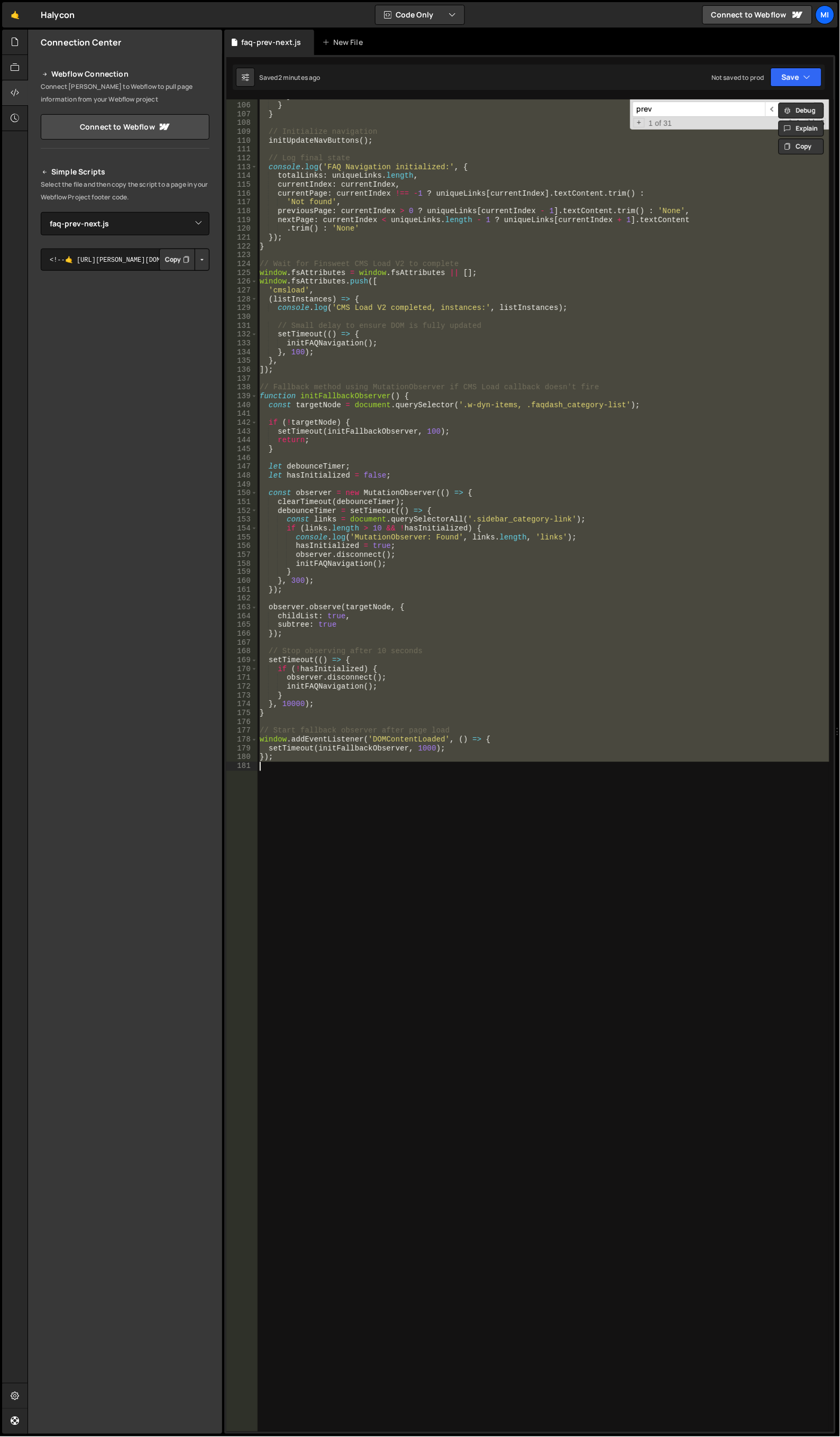
paste textarea
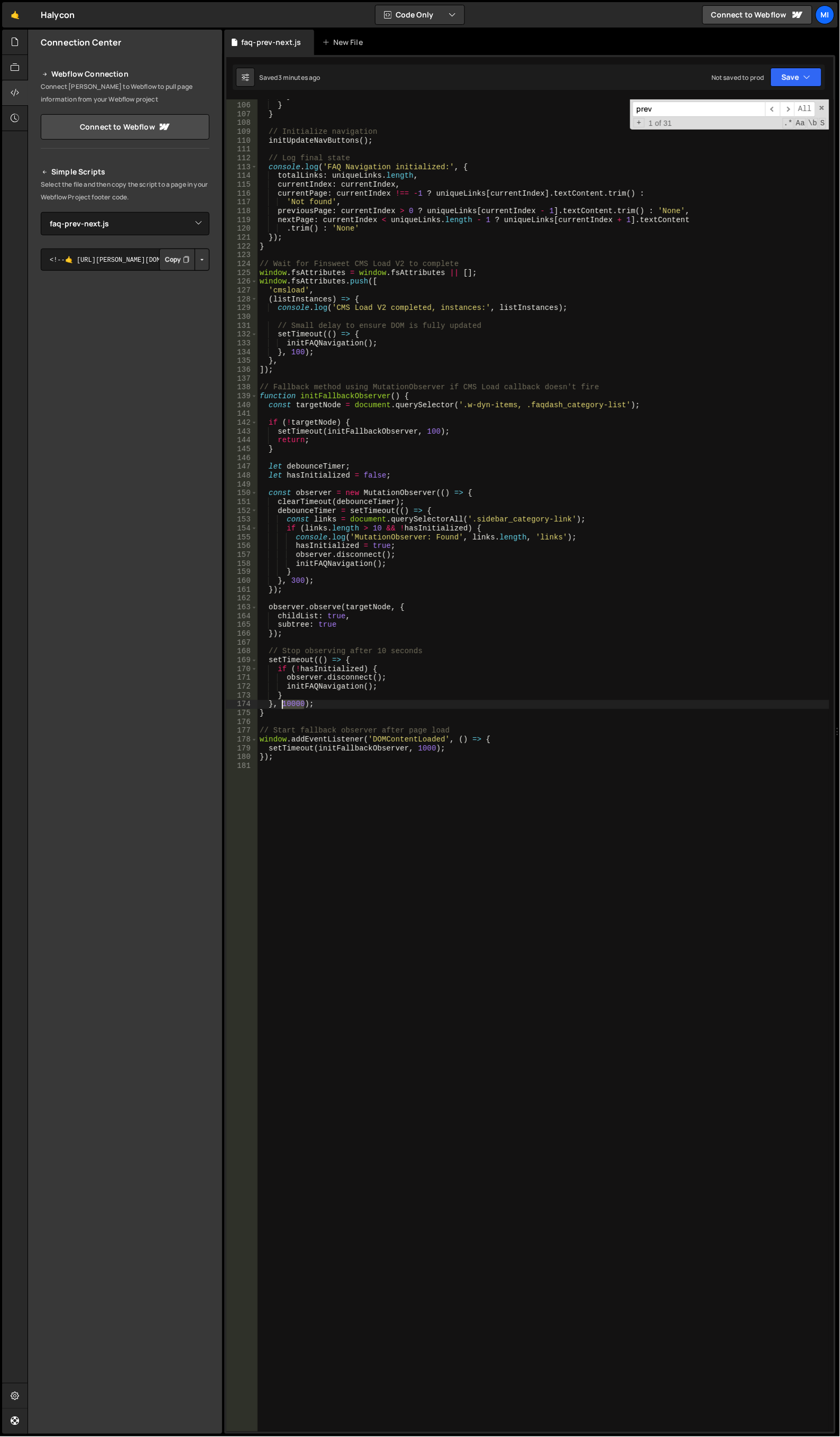
drag, startPoint x: 304, startPoint y: 704, endPoint x: 282, endPoint y: 704, distance: 22.0
click at [282, 704] on div "} } } // Initialize navigation initUpdateNavButtons ( ) ; // Log final state co…" at bounding box center [544, 768] width 573 height 1351
click at [285, 705] on div "} } } // Initialize navigation initUpdateNavButtons ( ) ; // Log final state co…" at bounding box center [544, 768] width 573 height 1351
click at [657, 637] on div "} } } // Initialize navigation initUpdateNavButtons ( ) ; // Log final state co…" at bounding box center [544, 768] width 573 height 1351
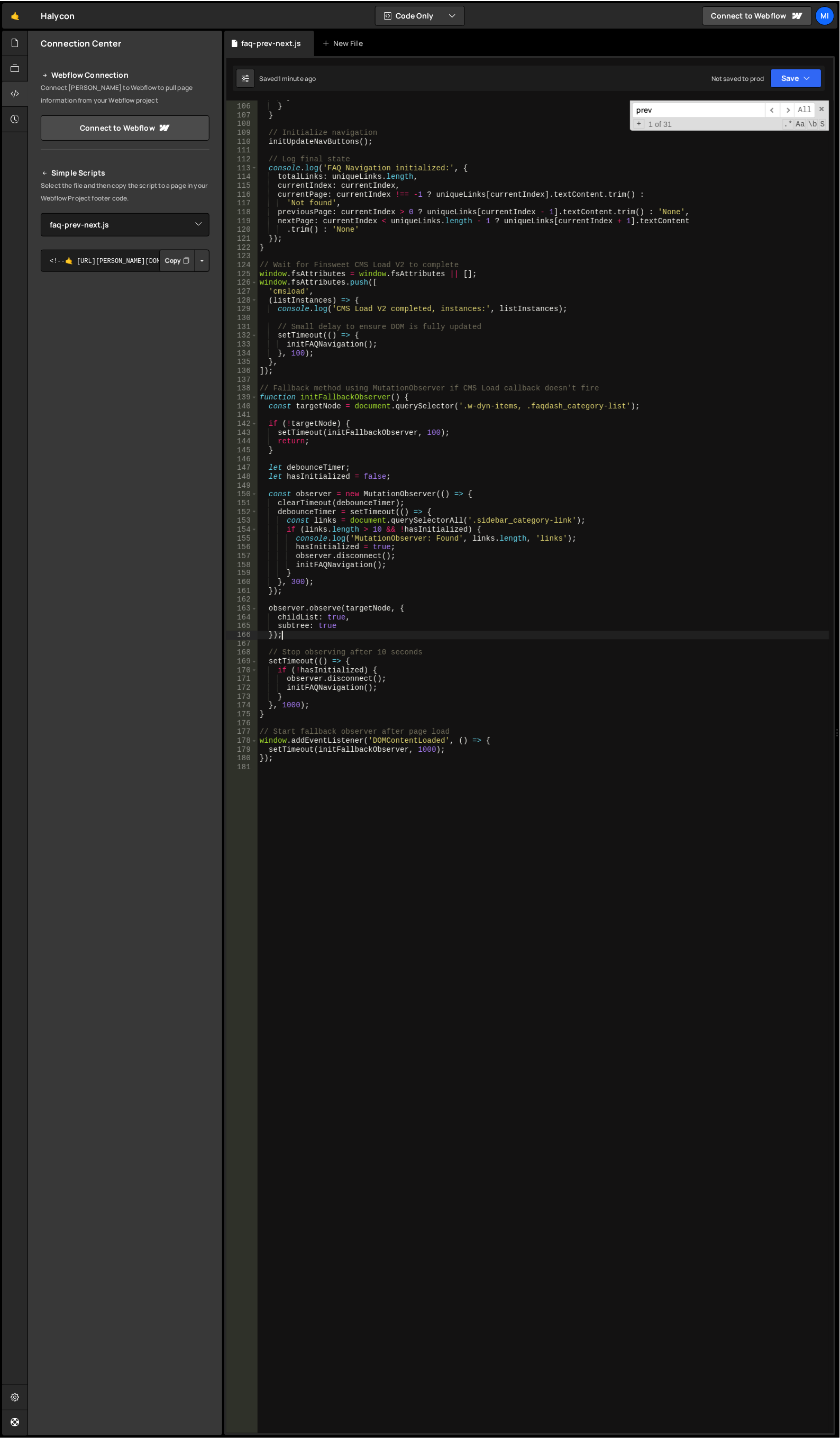
scroll to position [0, 0]
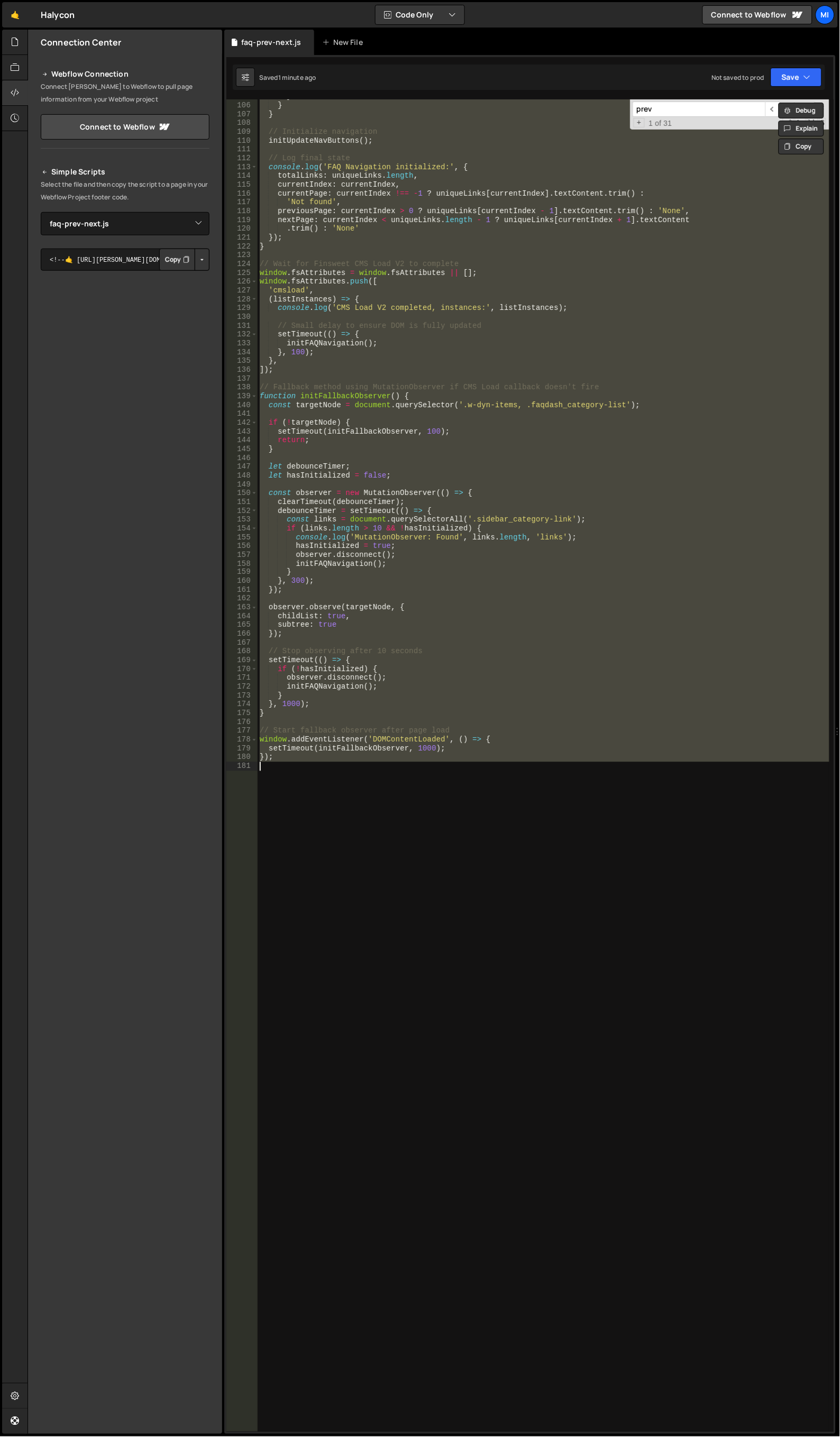
paste textarea
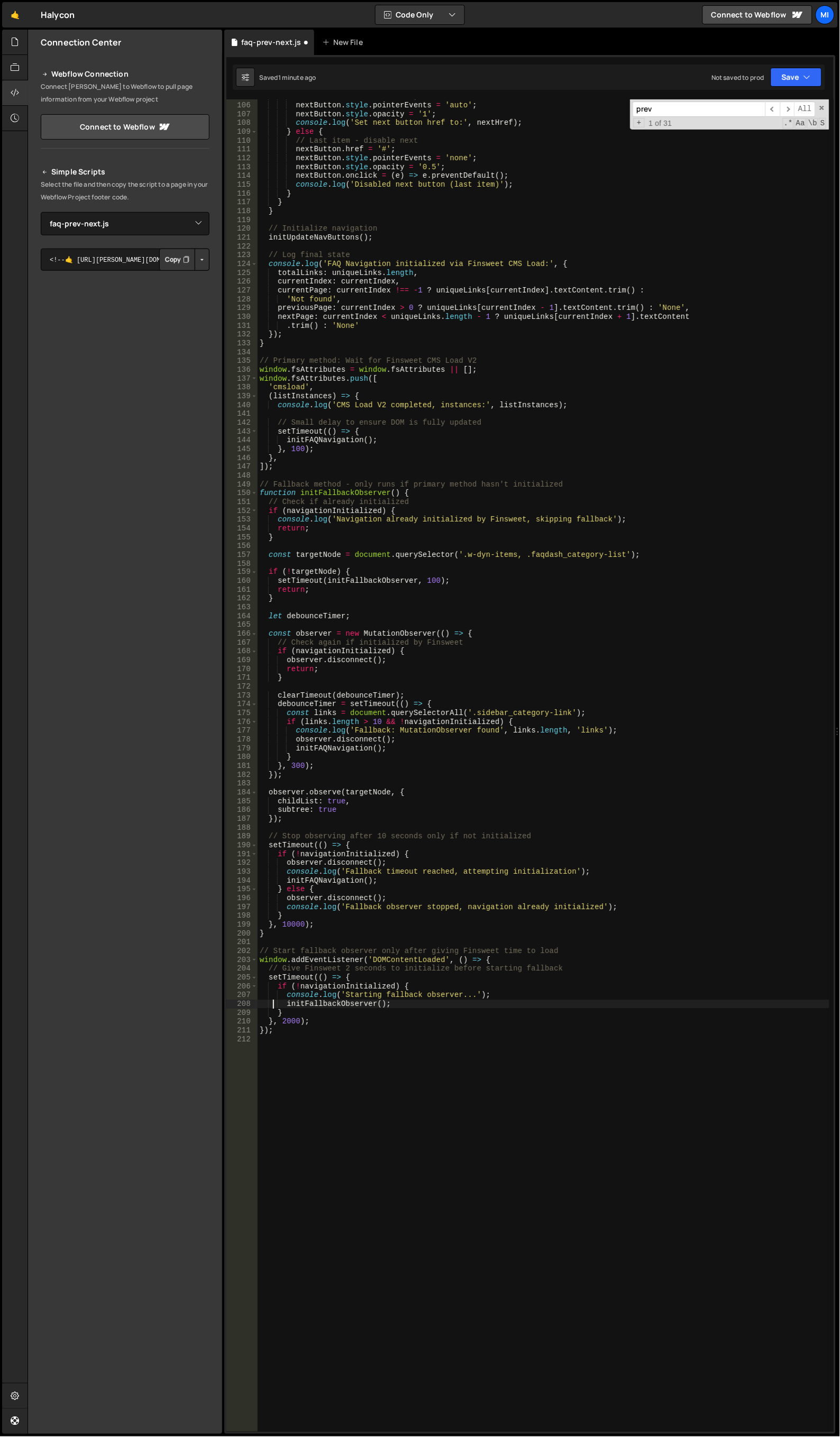
type textarea "initFallbackObserver();"
click at [527, 829] on div "nextButton . href = nextHref ; nextButton . style . pointerEvents = 'auto' ; ne…" at bounding box center [544, 768] width 573 height 1352
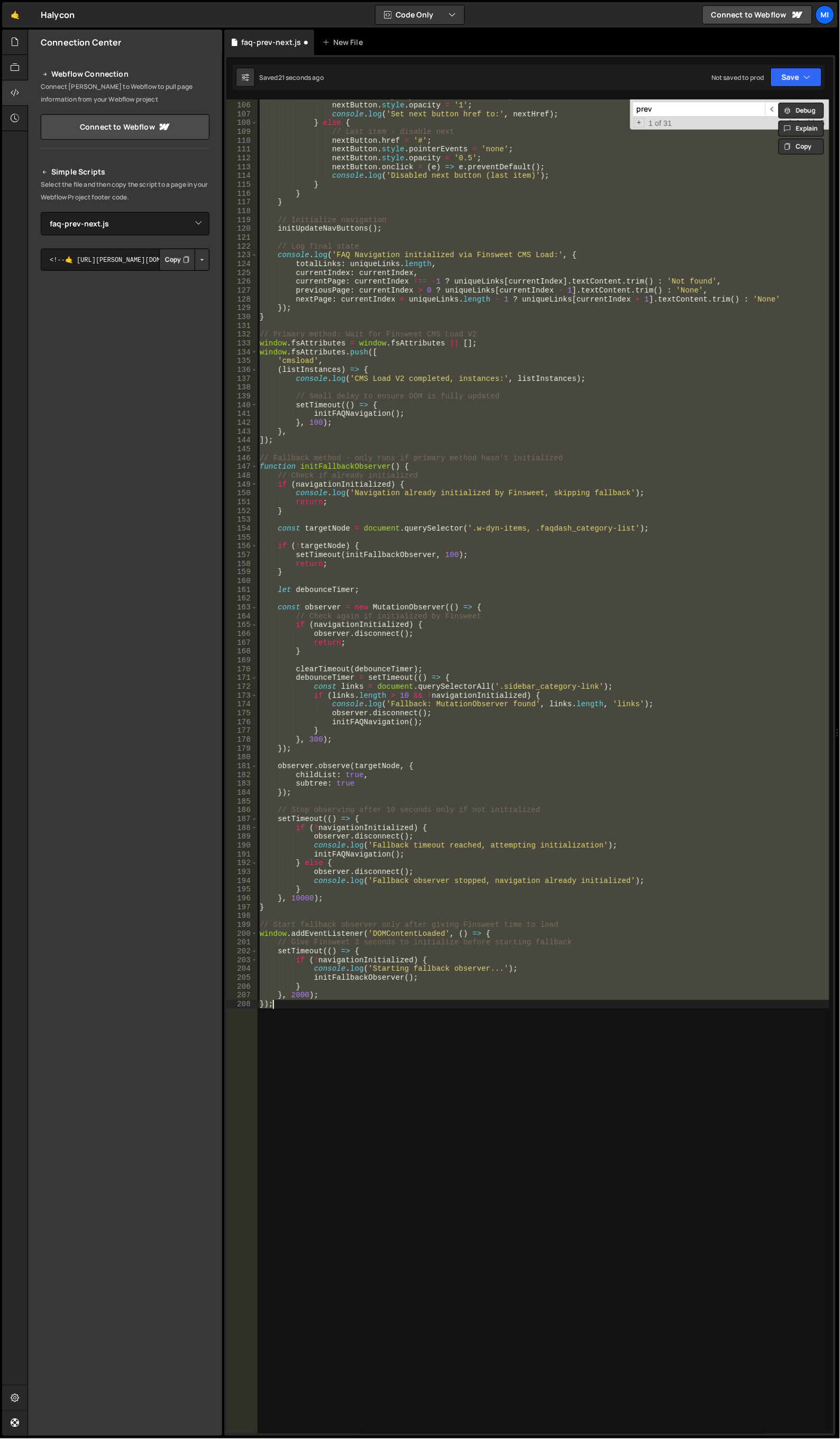
type textarea "});"
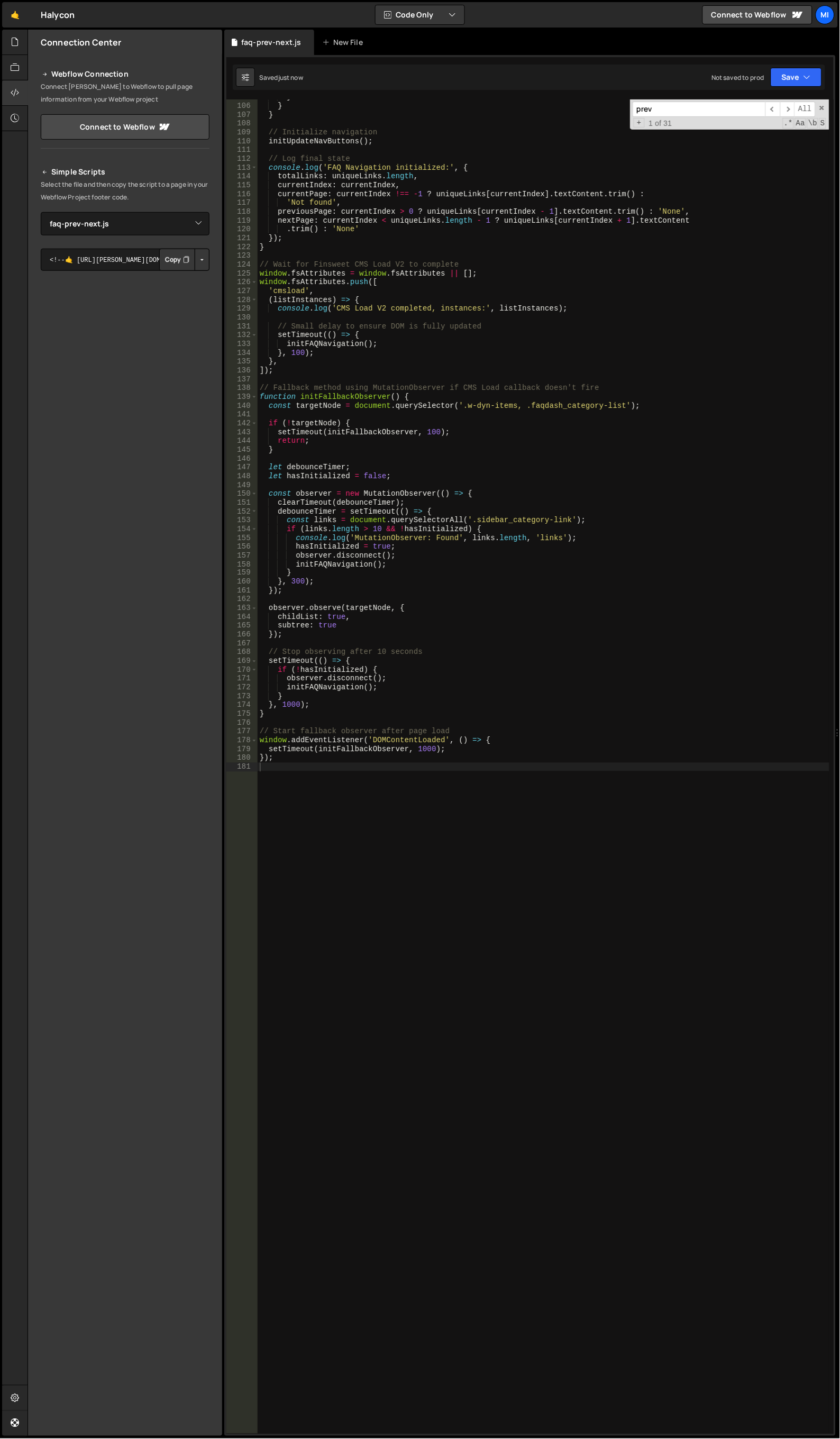
drag, startPoint x: 292, startPoint y: 708, endPoint x: 294, endPoint y: 702, distance: 6.3
click at [292, 708] on div "} } } // Initialize navigation initUpdateNavButtons ( ) ; // Log final state co…" at bounding box center [544, 768] width 573 height 1352
click at [421, 748] on div "} } } // Initialize navigation initUpdateNavButtons ( ) ; // Log final state co…" at bounding box center [544, 768] width 573 height 1352
click at [473, 627] on div "} } } // Initialize navigation initUpdateNavButtons ( ) ; // Log final state co…" at bounding box center [544, 768] width 573 height 1352
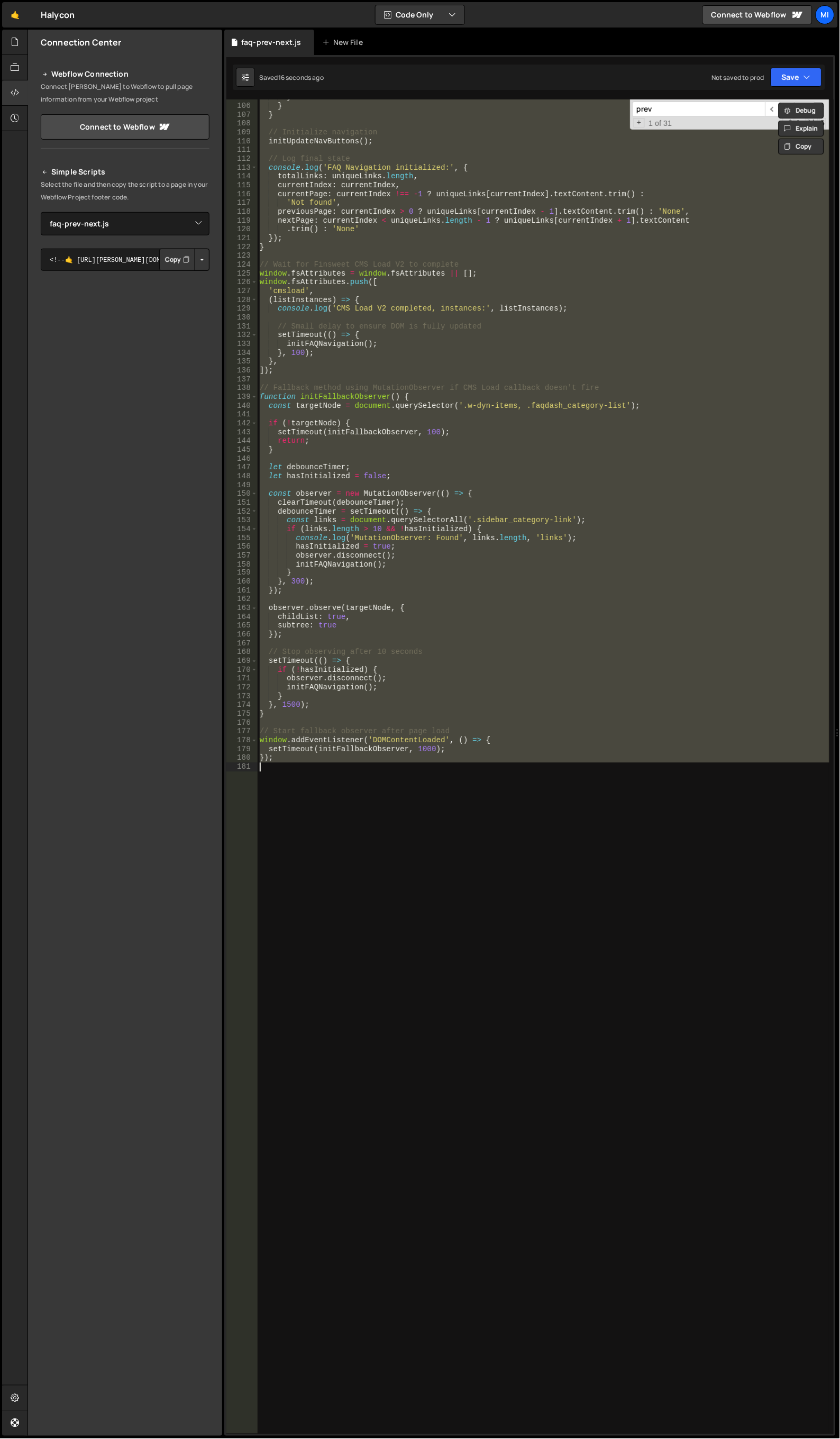
scroll to position [0, 0]
click at [550, 463] on div "} } } // Initialize navigation initUpdateNavButtons ( ) ; // Log final state co…" at bounding box center [544, 766] width 572 height 1335
paste textarea
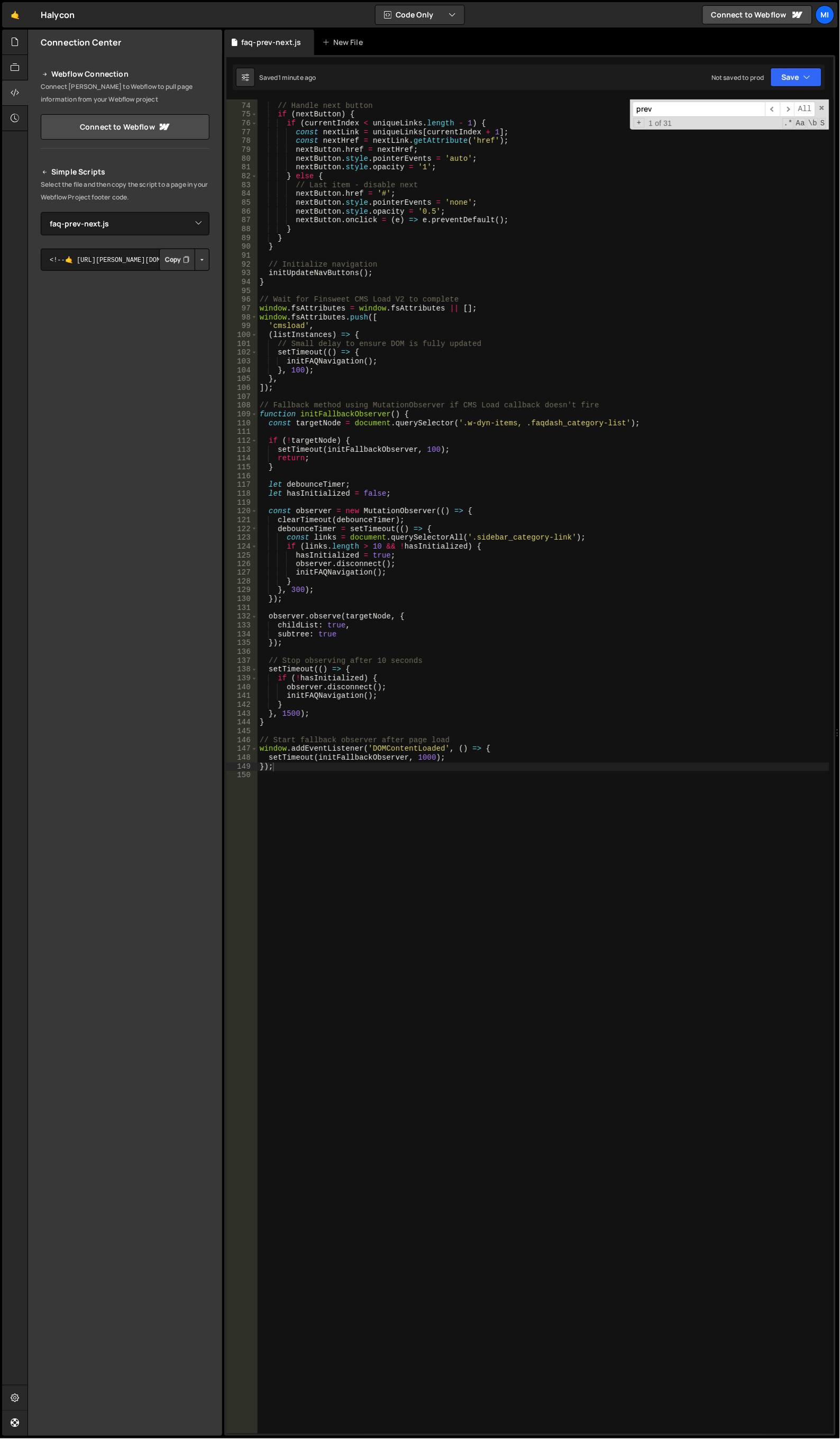
click at [340, 722] on div "// Handle next button if ( nextButton ) { if ( currentIndex < uniqueLinks . len…" at bounding box center [544, 768] width 573 height 1352
drag, startPoint x: 281, startPoint y: 712, endPoint x: 289, endPoint y: 712, distance: 8.0
click at [289, 712] on div "// Handle next button if ( nextButton ) { if ( currentIndex < uniqueLinks . len…" at bounding box center [544, 768] width 573 height 1352
click at [287, 715] on div "// Handle next button if ( nextButton ) { if ( currentIndex < uniqueLinks . len…" at bounding box center [544, 768] width 573 height 1352
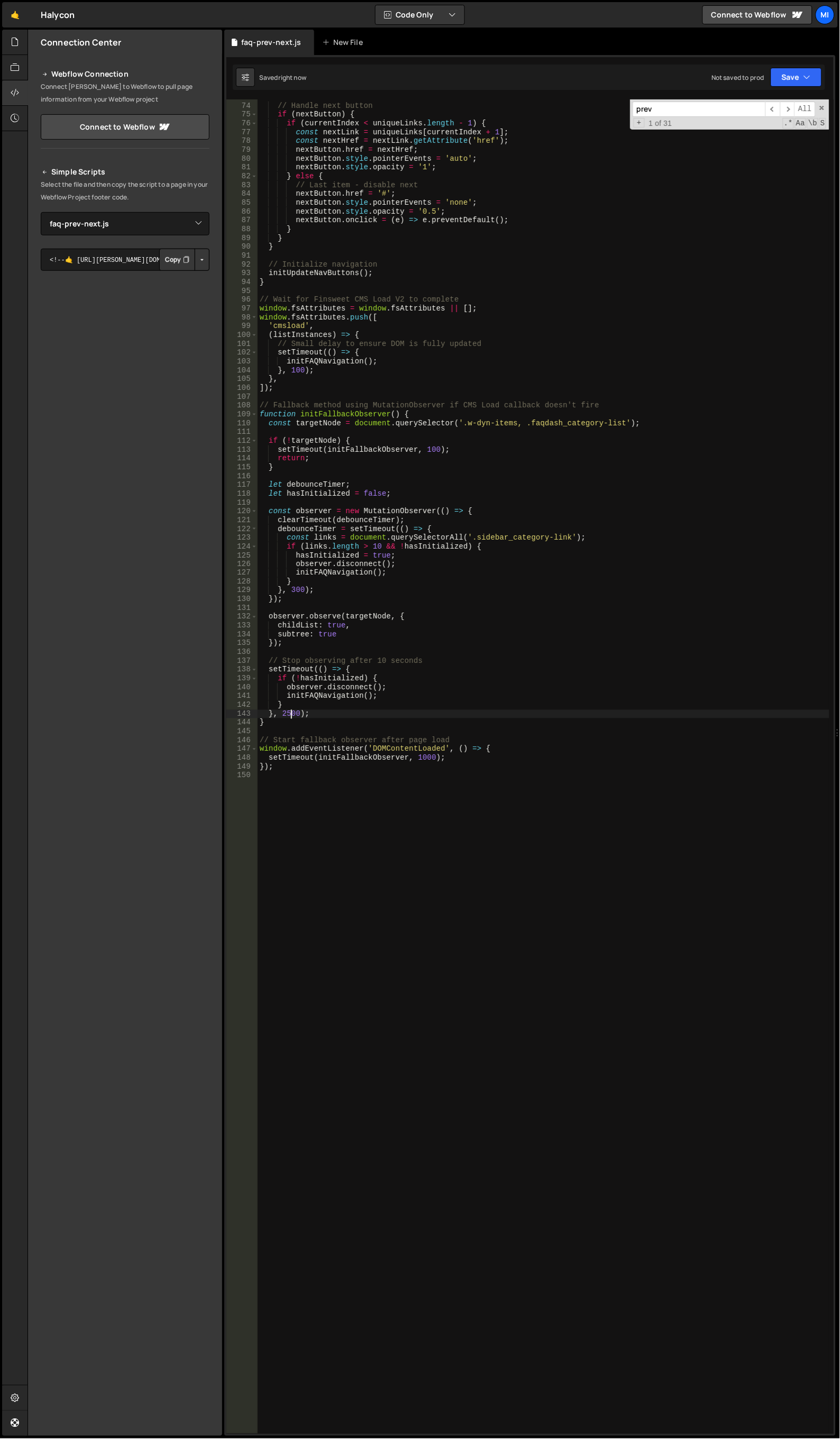
type textarea "}, 2500);"
click at [18, 49] on div at bounding box center [14, 42] width 26 height 25
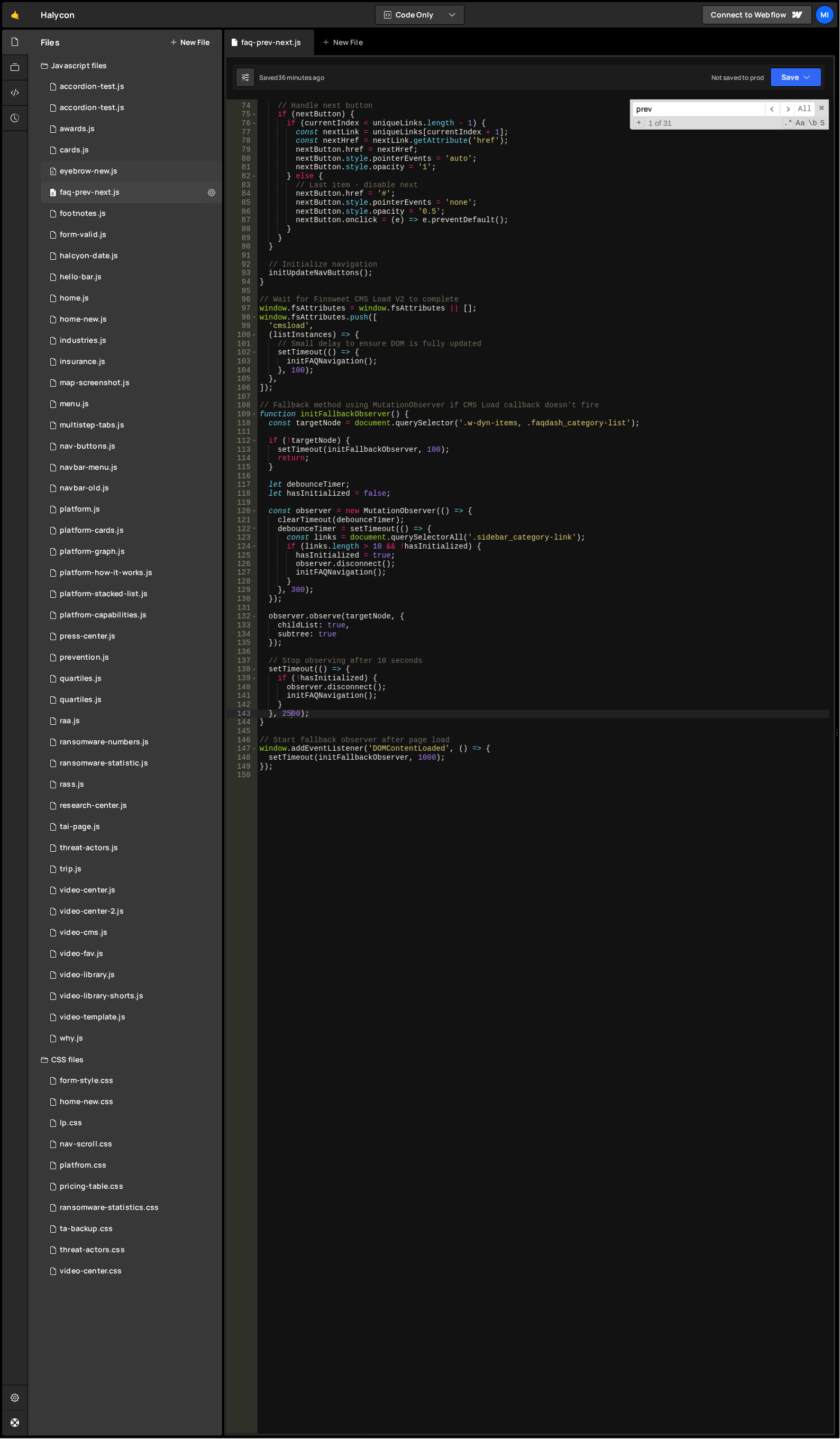
click at [119, 175] on div "0 eyebrow-new.js 0" at bounding box center [131, 171] width 182 height 21
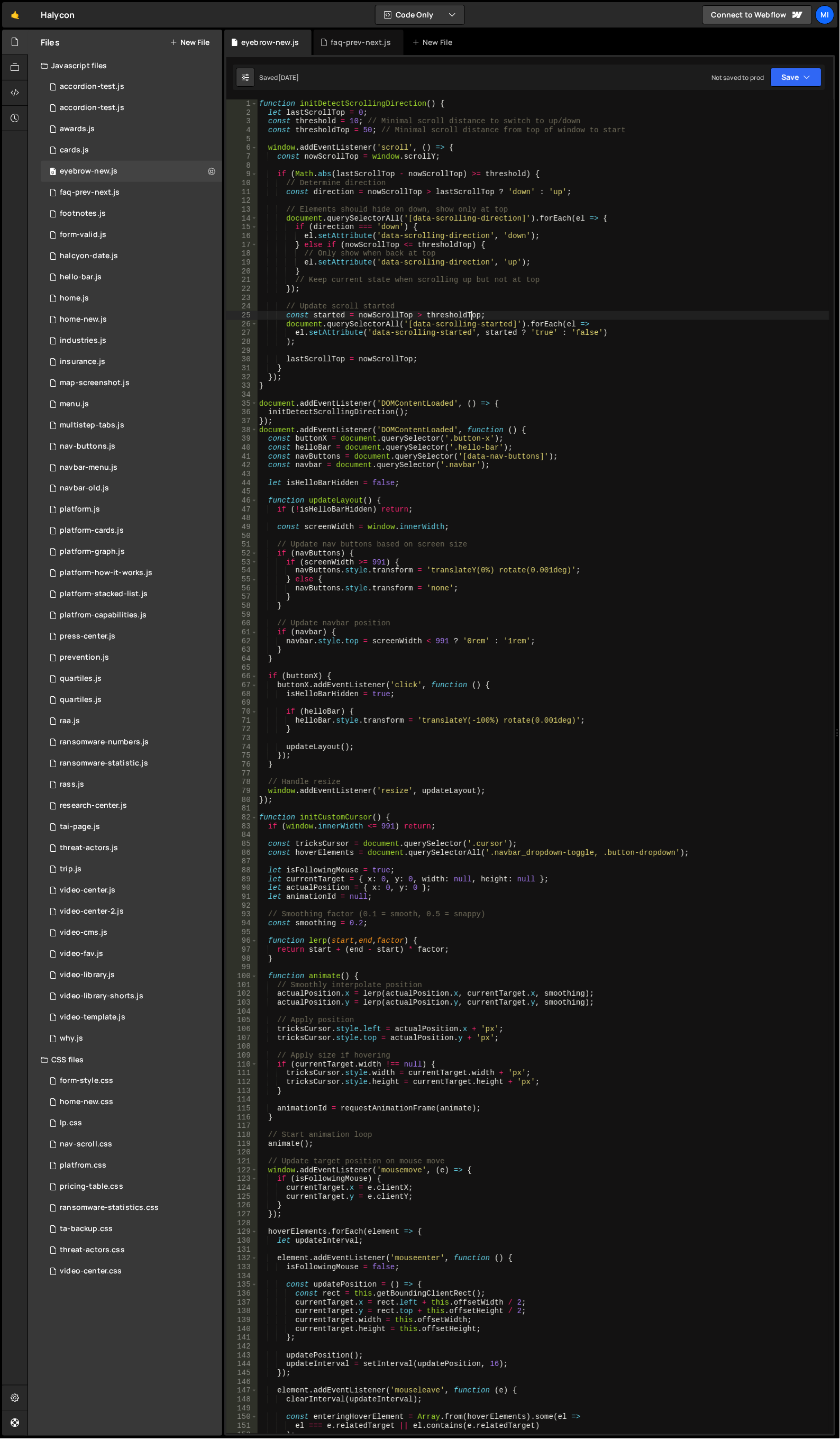
click at [471, 313] on div "function initDetectScrollingDirection ( ) { let lastScrollTop = 0 ; const thres…" at bounding box center [544, 775] width 573 height 1352
click at [629, 340] on div "function initDetectScrollingDirection ( ) { let lastScrollTop = 0 ; const thres…" at bounding box center [544, 775] width 573 height 1352
type textarea ");"
type input "custom"
click at [438, 865] on div "function initDetectScrollingDirection ( ) { let lastScrollTop = 0 ; const thres…" at bounding box center [544, 775] width 573 height 1352
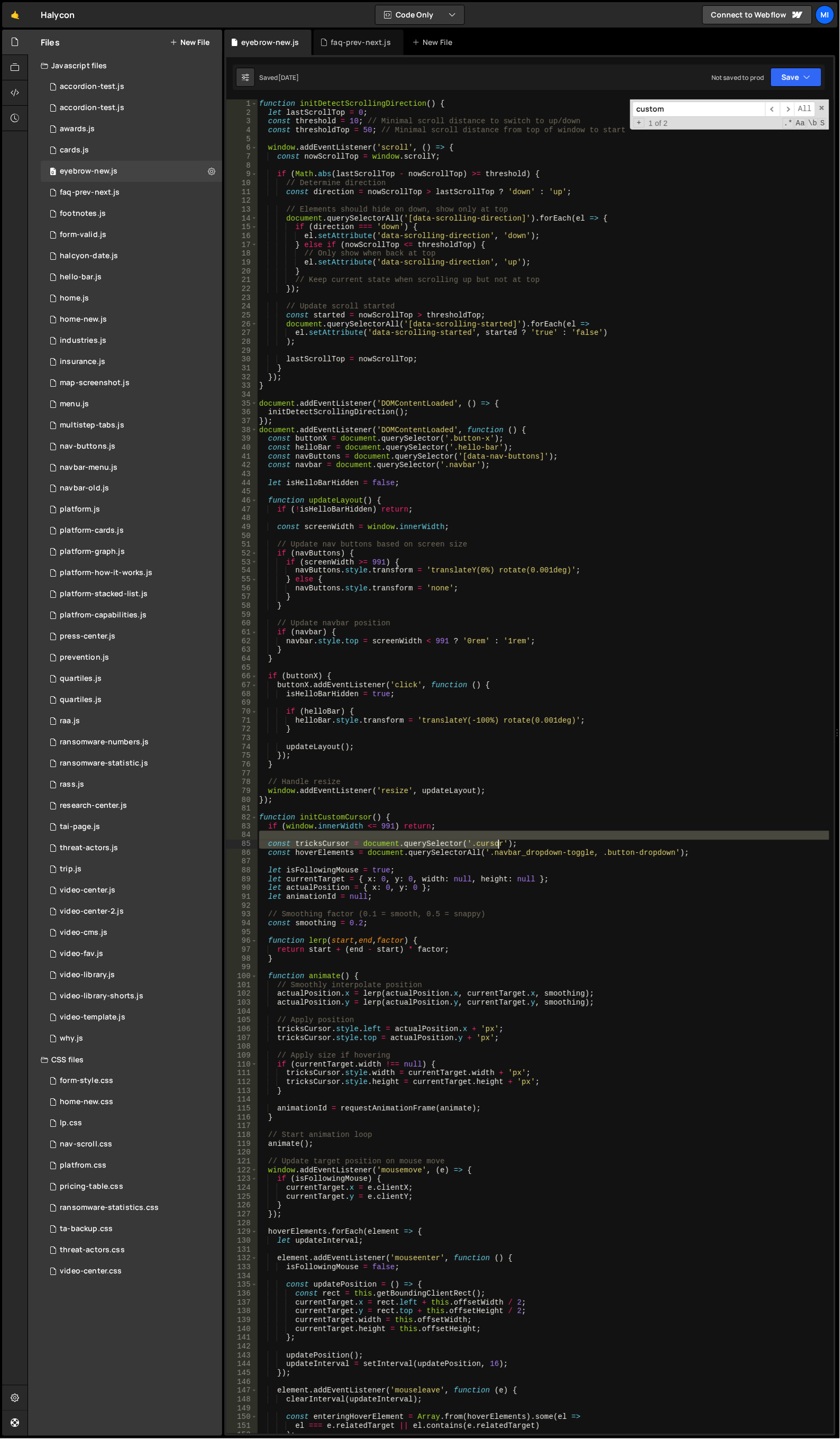
drag, startPoint x: 469, startPoint y: 839, endPoint x: 499, endPoint y: 843, distance: 30.3
click at [499, 843] on div "function initDetectScrollingDirection ( ) { let lastScrollTop = 0 ; const thres…" at bounding box center [544, 775] width 573 height 1352
click at [499, 843] on div "function initDetectScrollingDirection ( ) { let lastScrollTop = 0 ; const thres…" at bounding box center [543, 766] width 573 height 1335
type textarea "const tricksCursor = document.querySelector('.cursor');"
drag, startPoint x: 484, startPoint y: 845, endPoint x: 498, endPoint y: 844, distance: 14.0
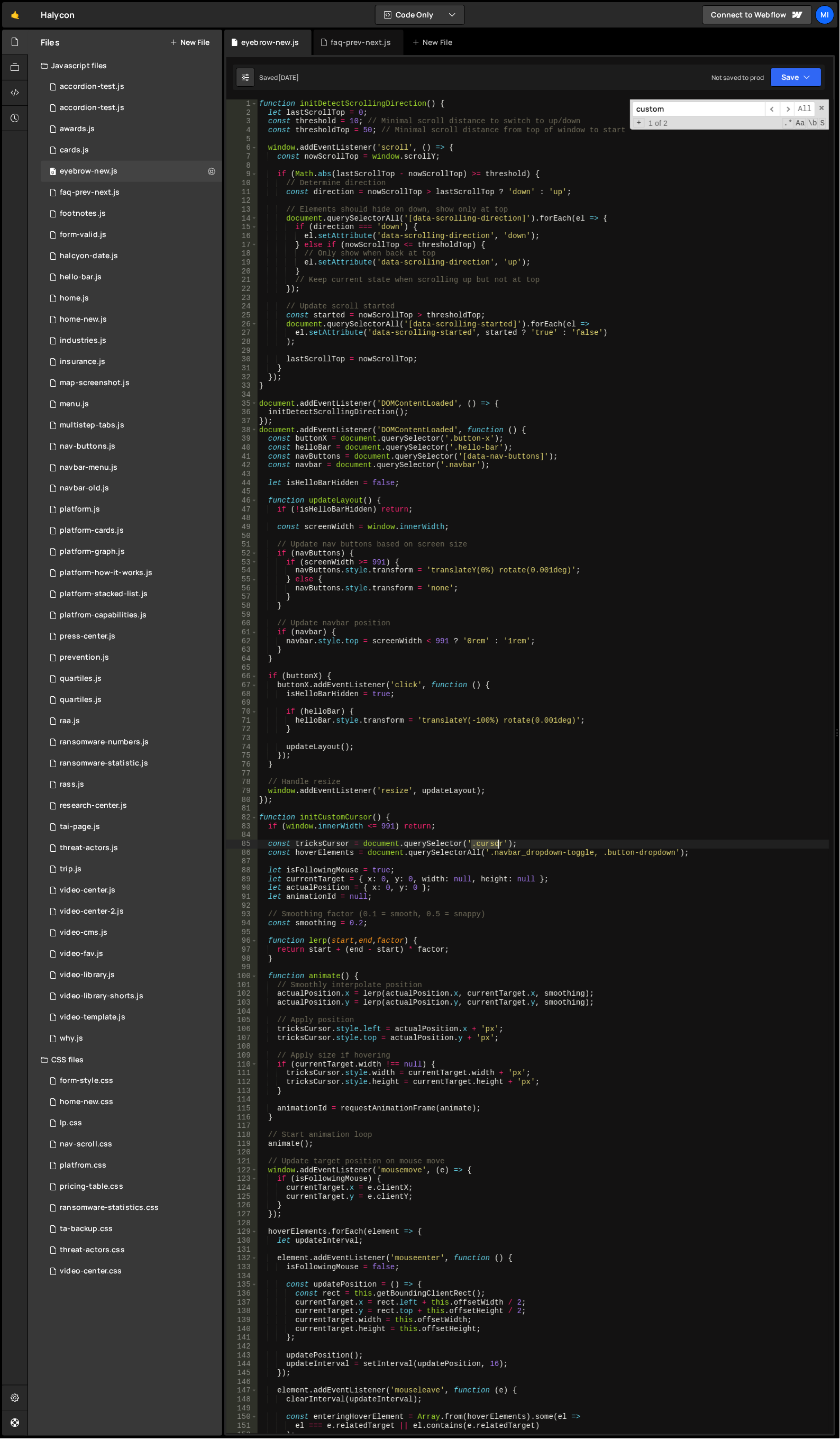
click at [498, 844] on div "function initDetectScrollingDirection ( ) { let lastScrollTop = 0 ; const thres…" at bounding box center [544, 775] width 573 height 1352
click at [564, 516] on div "function initDetectScrollingDirection ( ) { let lastScrollTop = 0 ; const thres…" at bounding box center [544, 775] width 573 height 1352
click at [591, 643] on div "function initDetectScrollingDirection ( ) { let lastScrollTop = 0 ; const thres…" at bounding box center [544, 775] width 573 height 1352
type textarea "navbar.style.top = screenWidth < 991 ? '0rem' : '1rem';"
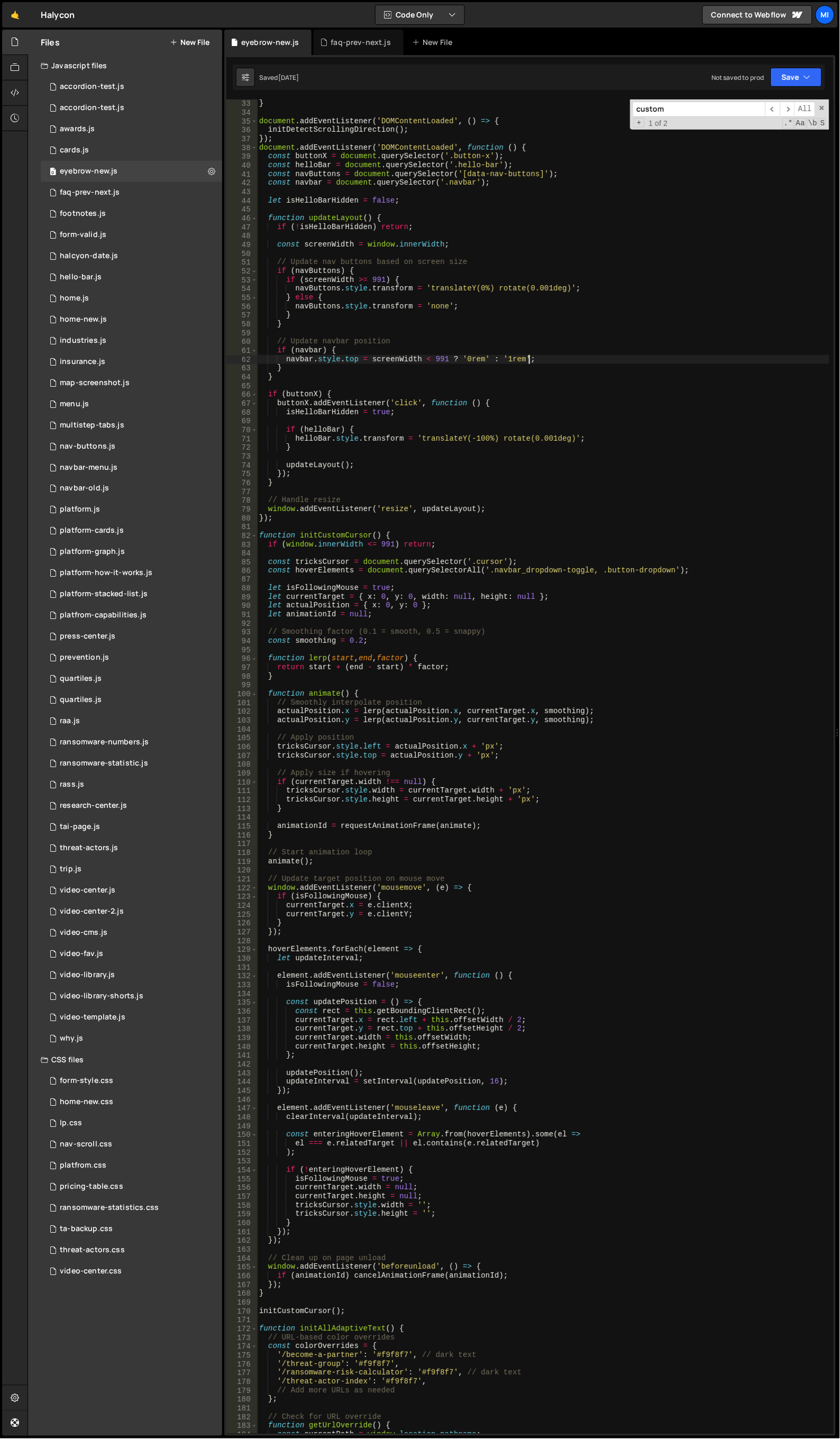
scroll to position [318, 0]
